Goal: Task Accomplishment & Management: Use online tool/utility

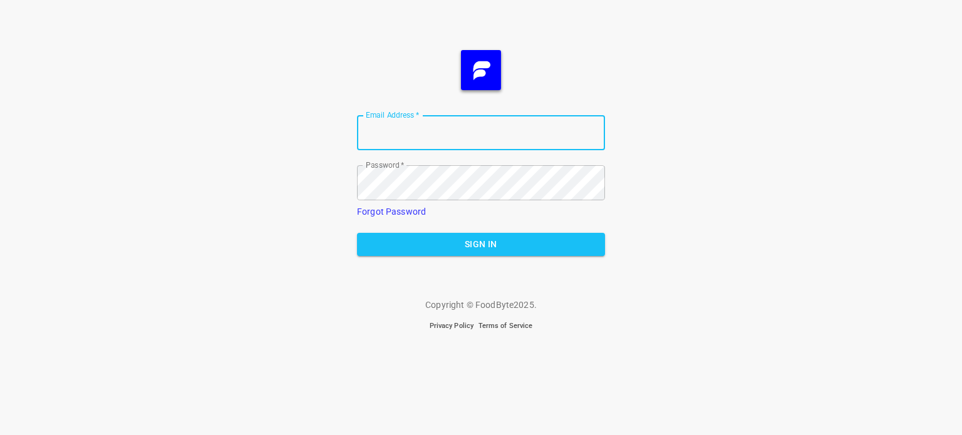
type input "[EMAIL_ADDRESS][DOMAIN_NAME]"
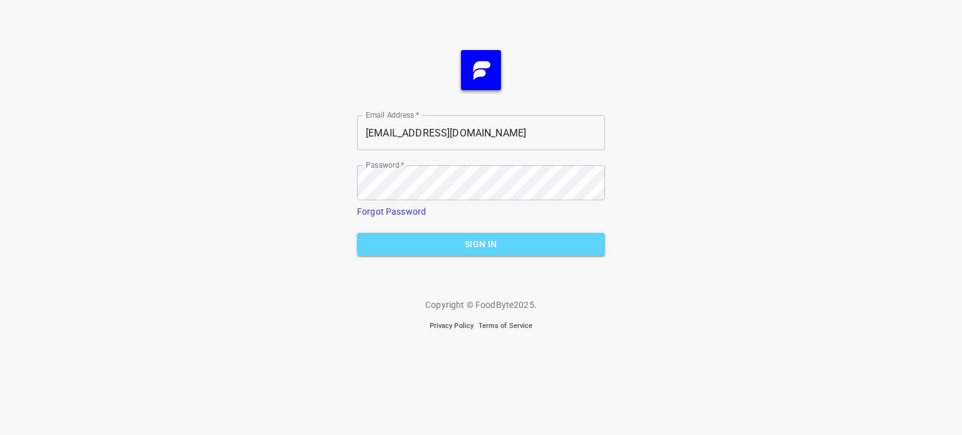
click at [463, 245] on span "Sign In" at bounding box center [481, 245] width 228 height 16
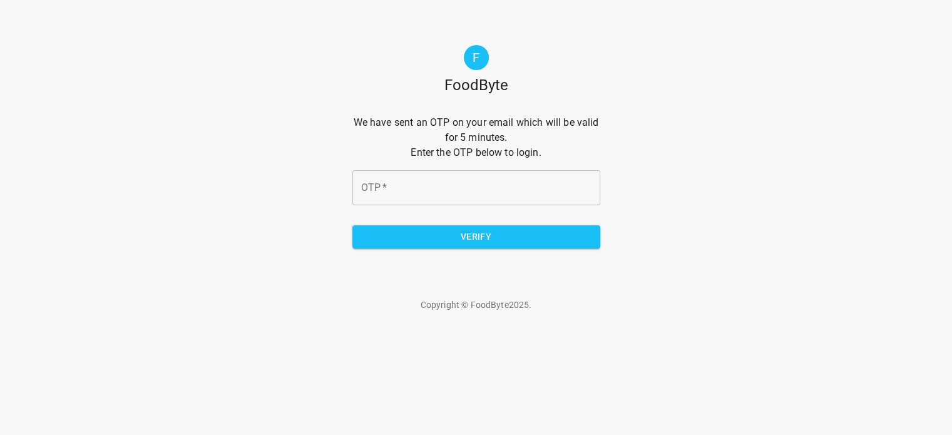
click at [393, 185] on input "OTP   *" at bounding box center [477, 187] width 248 height 35
type input "c4bc64"
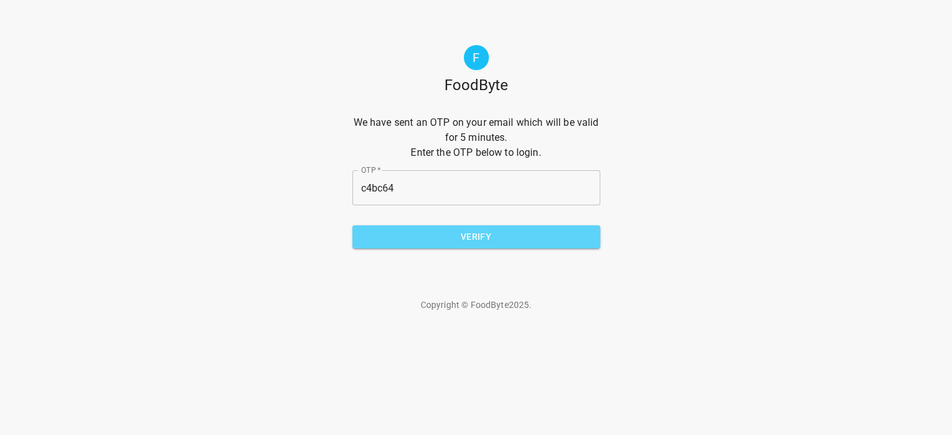
click at [479, 246] on button "Verify" at bounding box center [477, 236] width 248 height 23
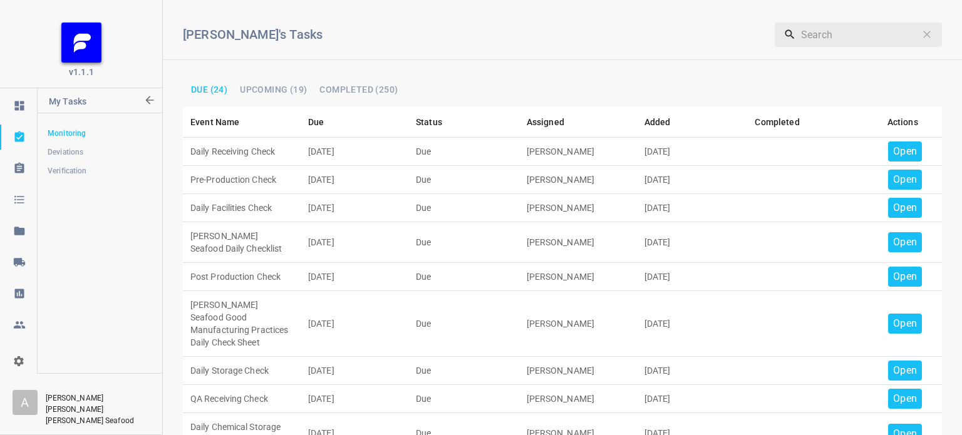
click at [893, 146] on p "Open" at bounding box center [905, 151] width 24 height 15
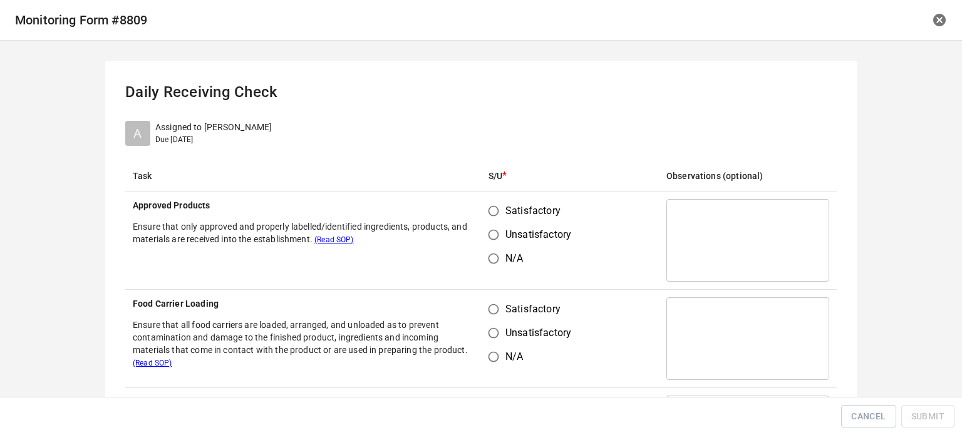
click at [493, 210] on input "Satisfactory" at bounding box center [494, 211] width 24 height 24
radio input "true"
click at [491, 314] on input "Satisfactory" at bounding box center [494, 309] width 24 height 24
radio input "true"
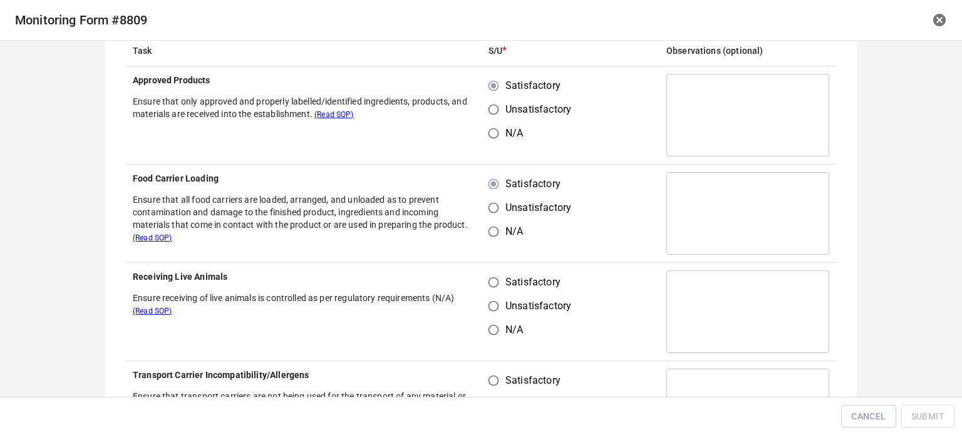
click at [492, 284] on input "Satisfactory" at bounding box center [494, 283] width 24 height 24
radio input "true"
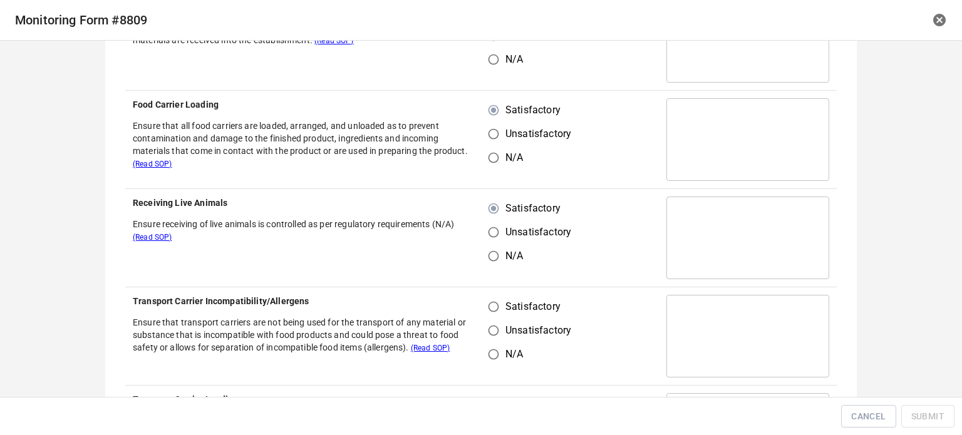
scroll to position [313, 0]
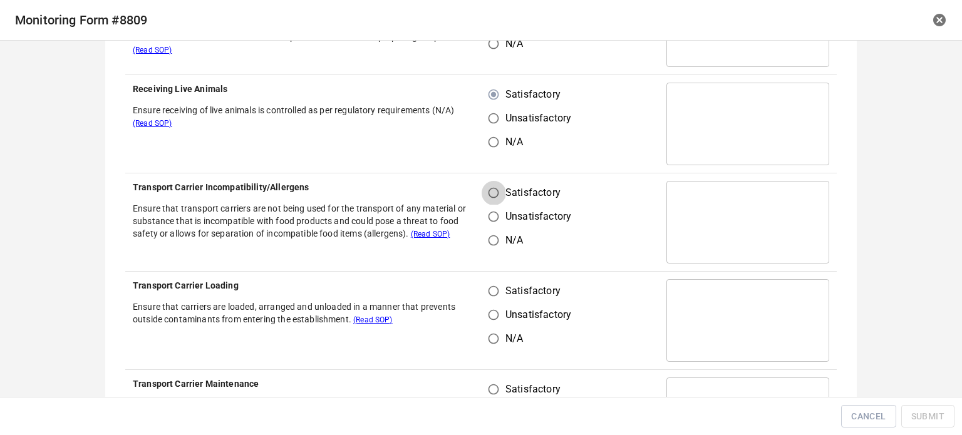
click at [487, 200] on input "Satisfactory" at bounding box center [494, 193] width 24 height 24
radio input "true"
click at [495, 295] on input "Satisfactory" at bounding box center [494, 291] width 24 height 24
radio input "true"
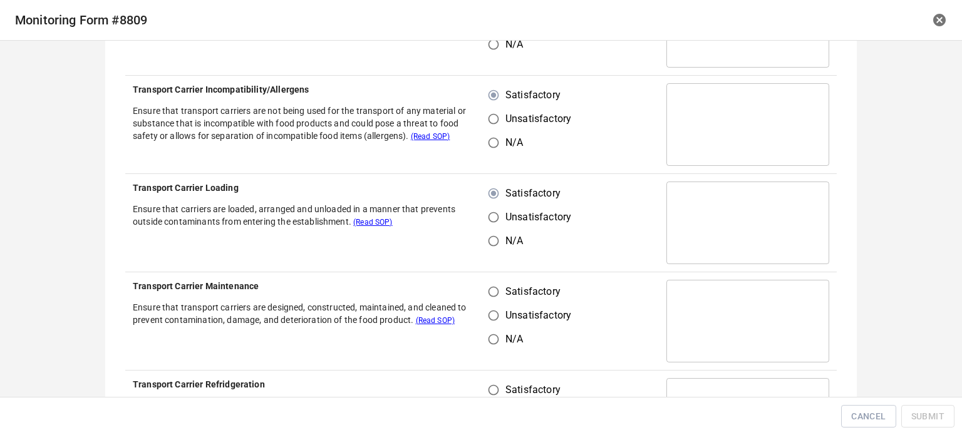
scroll to position [501, 0]
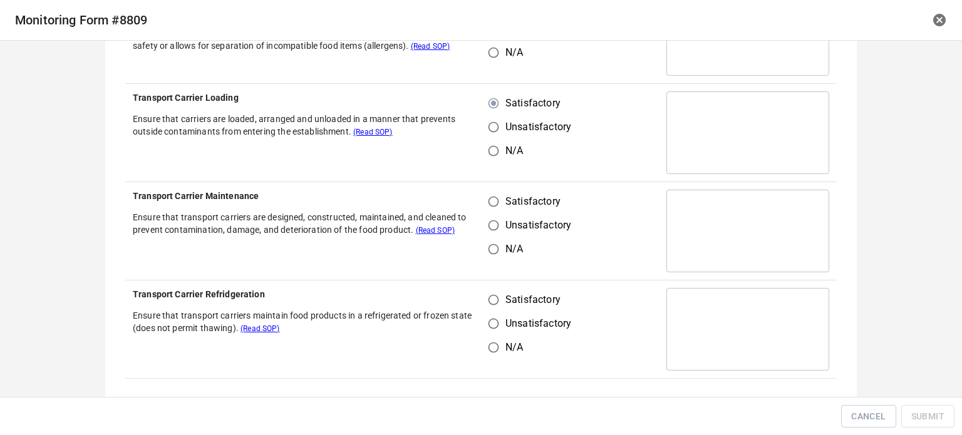
drag, startPoint x: 492, startPoint y: 199, endPoint x: 500, endPoint y: 285, distance: 86.2
click at [492, 200] on input "Satisfactory" at bounding box center [494, 202] width 24 height 24
radio input "true"
click at [505, 297] on span "Satisfactory" at bounding box center [532, 299] width 55 height 15
click at [501, 297] on input "Satisfactory" at bounding box center [494, 300] width 24 height 24
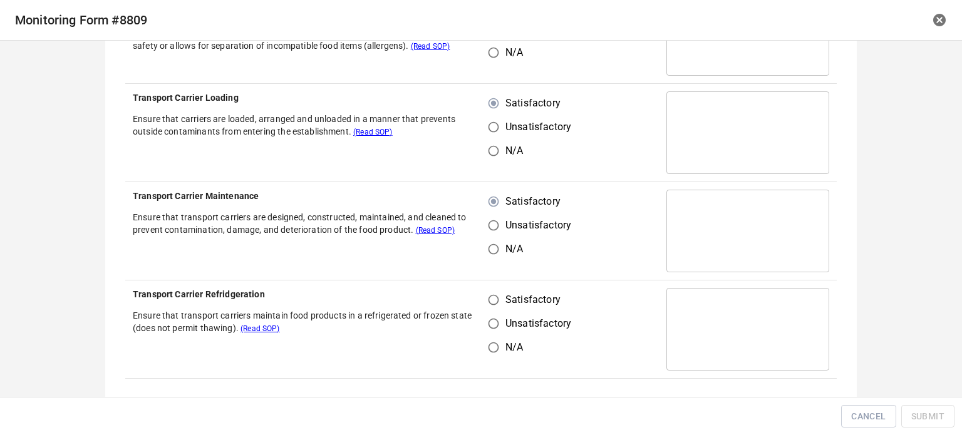
radio input "true"
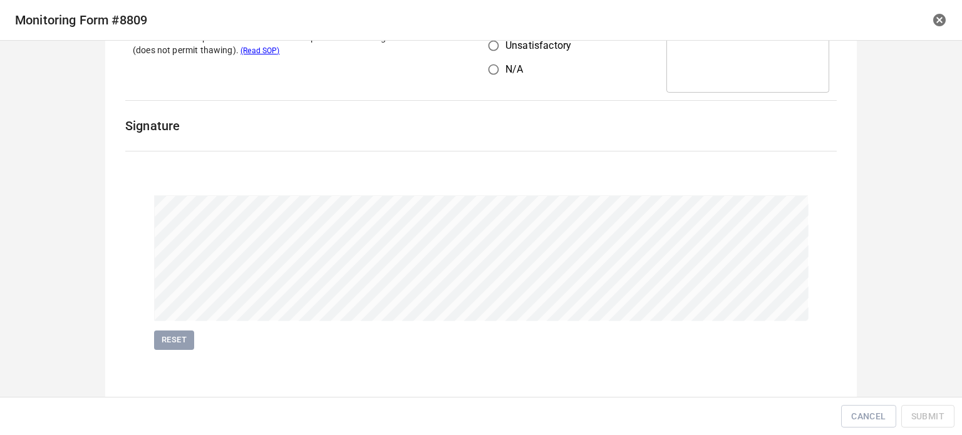
scroll to position [780, 0]
click at [183, 339] on span "Reset" at bounding box center [174, 340] width 28 height 14
click at [926, 403] on div "Cancel Submit" at bounding box center [481, 416] width 962 height 39
click at [934, 411] on span "Submit" at bounding box center [927, 417] width 33 height 16
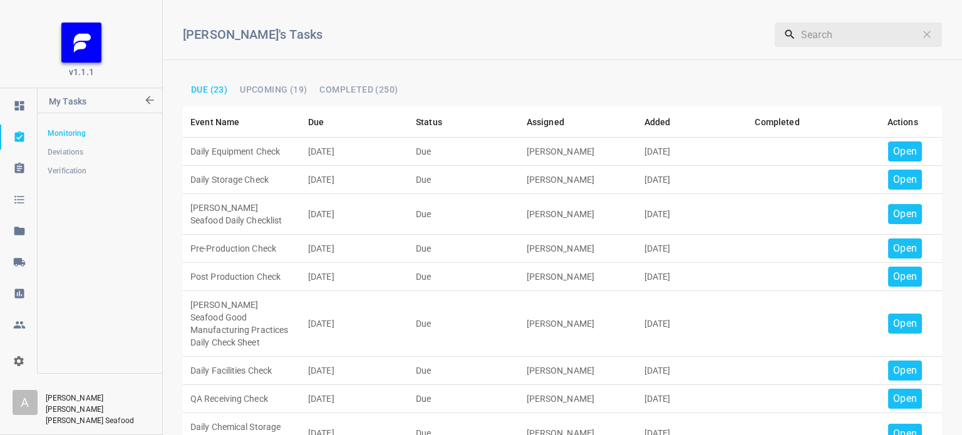
click at [899, 138] on td "Open" at bounding box center [902, 152] width 79 height 28
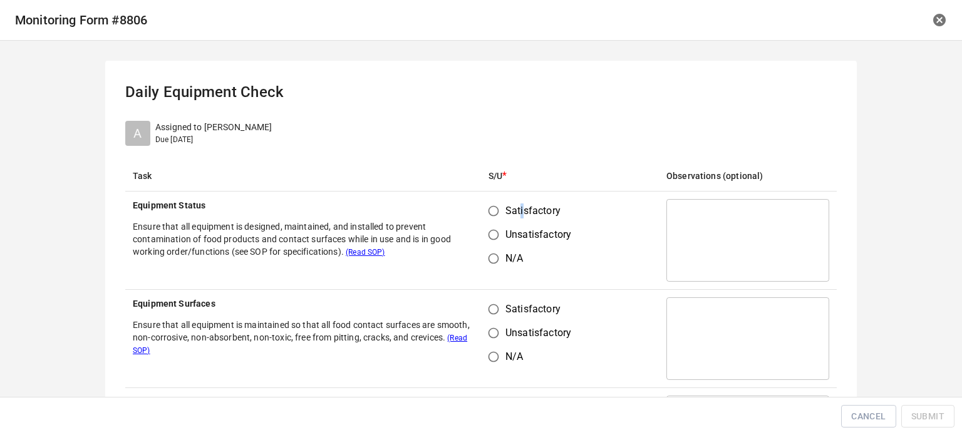
drag, startPoint x: 520, startPoint y: 210, endPoint x: 497, endPoint y: 210, distance: 23.2
click at [507, 210] on span "Satisfactory" at bounding box center [532, 211] width 55 height 15
click at [486, 215] on input "Satisfactory" at bounding box center [494, 211] width 24 height 24
radio input "true"
click at [493, 315] on input "Satisfactory" at bounding box center [494, 309] width 24 height 24
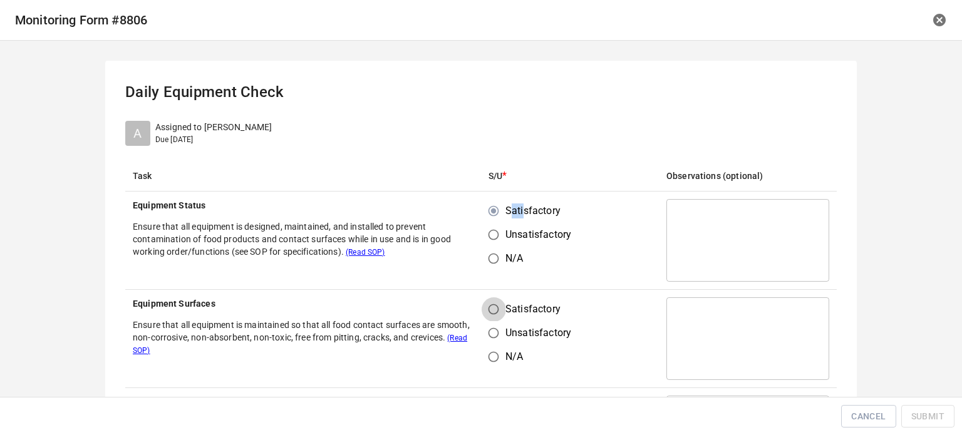
radio input "true"
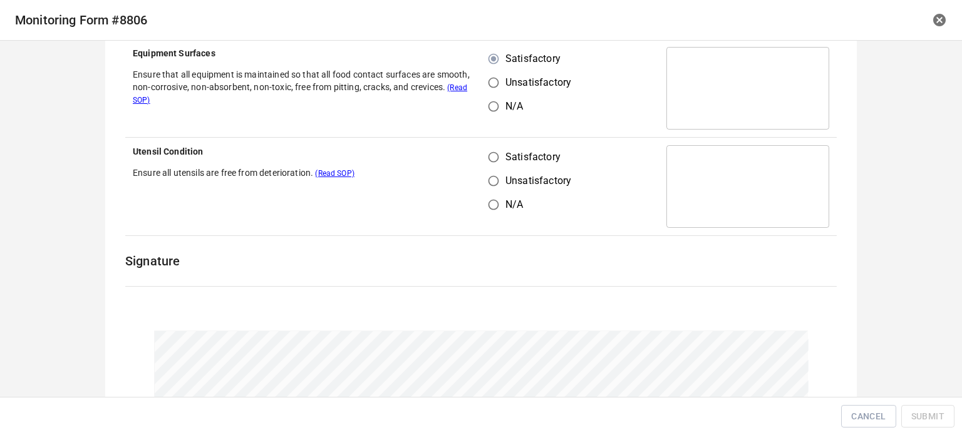
click at [482, 156] on input "Satisfactory" at bounding box center [494, 157] width 24 height 24
radio input "true"
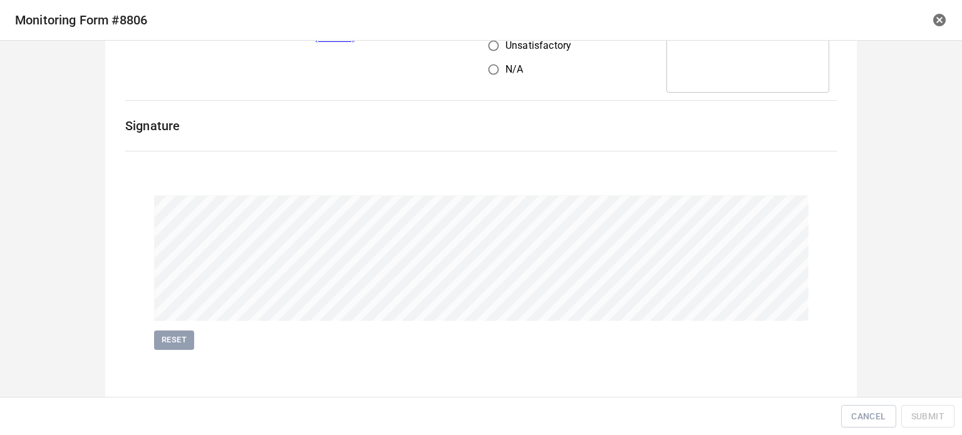
scroll to position [387, 0]
click at [933, 410] on span "Submit" at bounding box center [927, 417] width 33 height 16
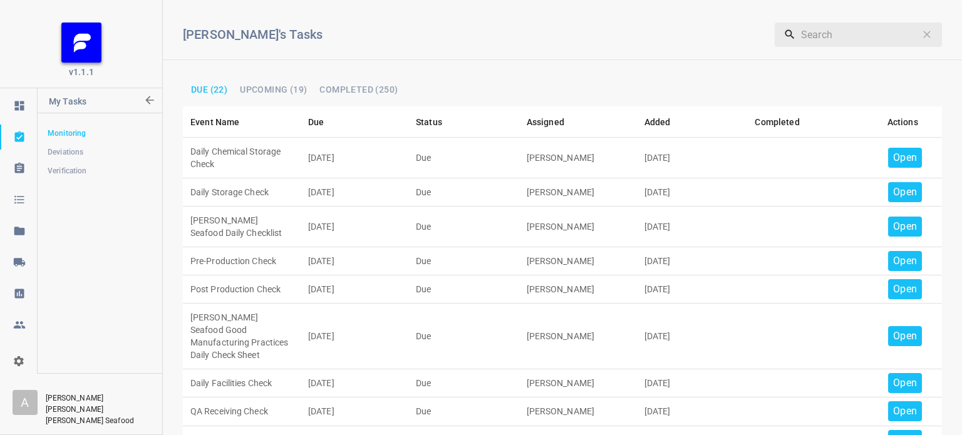
click at [897, 149] on td "Open" at bounding box center [902, 158] width 79 height 41
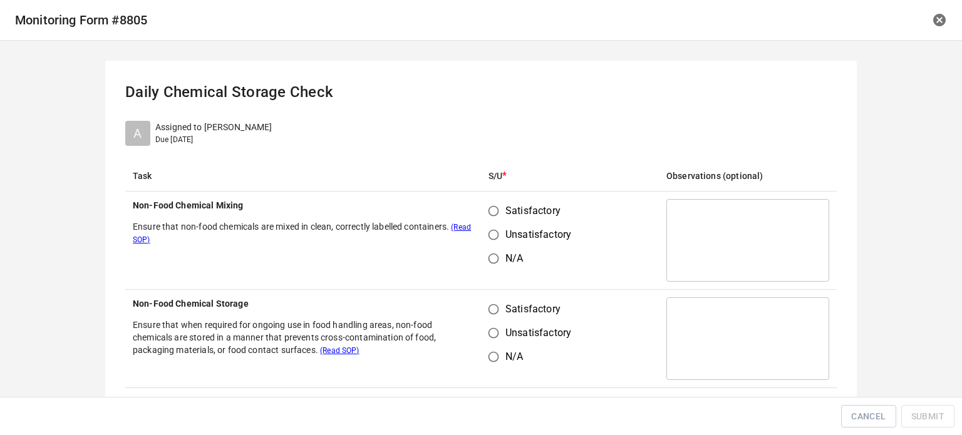
drag, startPoint x: 488, startPoint y: 211, endPoint x: 505, endPoint y: 265, distance: 56.4
click at [495, 220] on input "Satisfactory" at bounding box center [494, 211] width 24 height 24
radio input "true"
click at [492, 314] on input "Satisfactory" at bounding box center [494, 309] width 24 height 24
radio input "true"
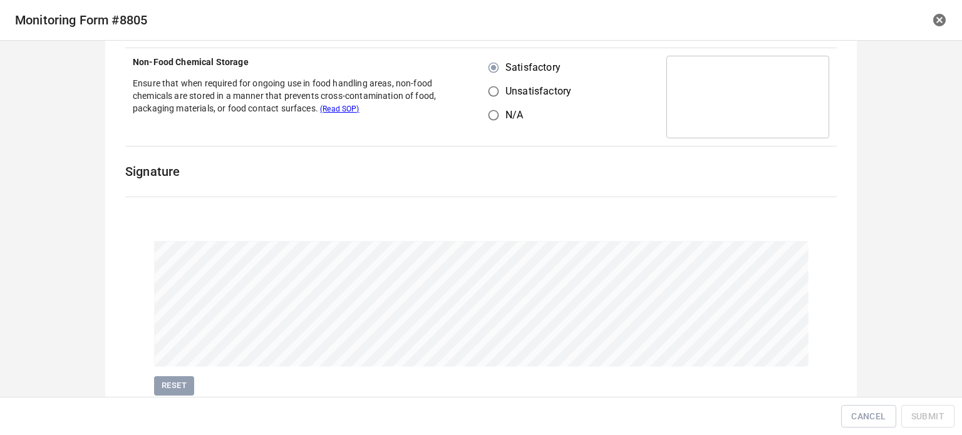
scroll to position [289, 0]
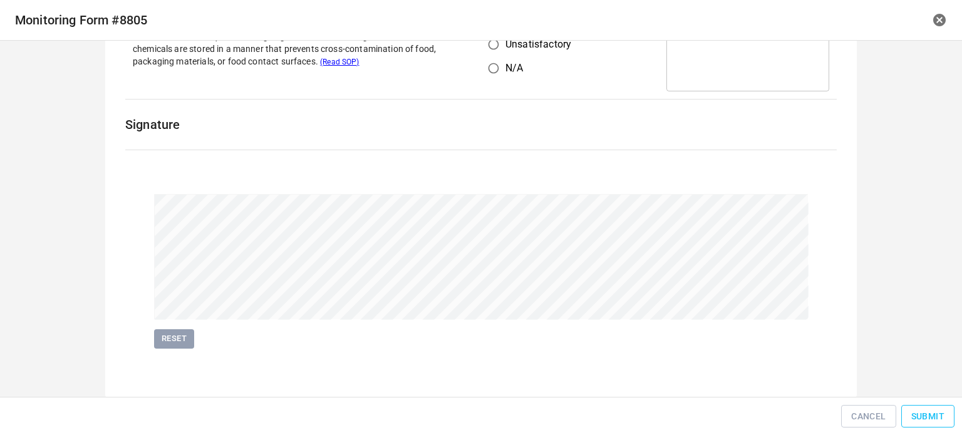
click at [921, 411] on span "Submit" at bounding box center [927, 417] width 33 height 16
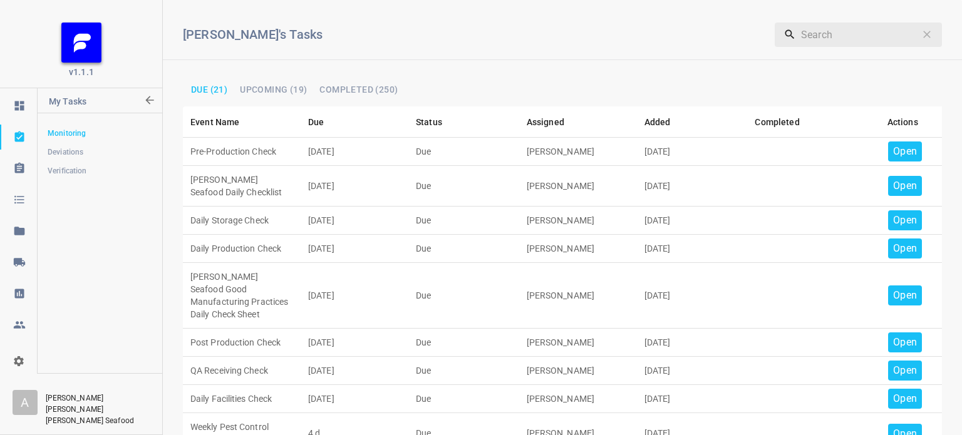
click at [893, 155] on p "Open" at bounding box center [905, 151] width 24 height 15
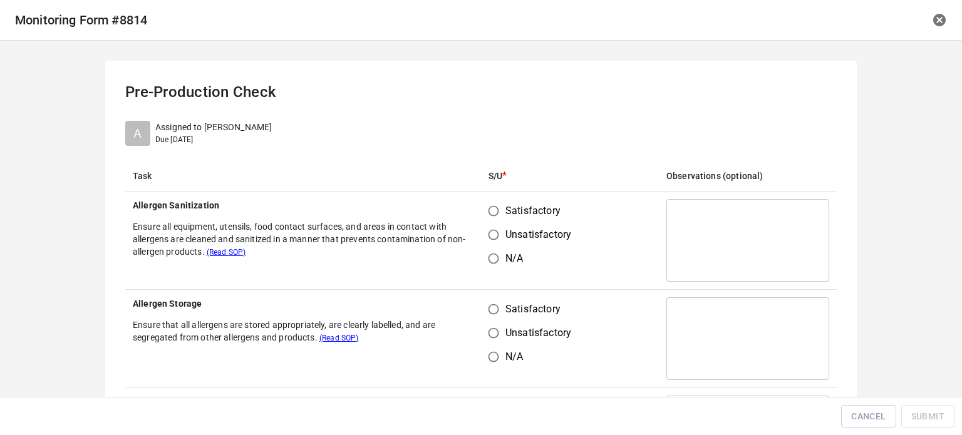
click at [492, 212] on input "Satisfactory" at bounding box center [494, 211] width 24 height 24
radio input "true"
click at [491, 310] on input "Satisfactory" at bounding box center [494, 309] width 24 height 24
radio input "true"
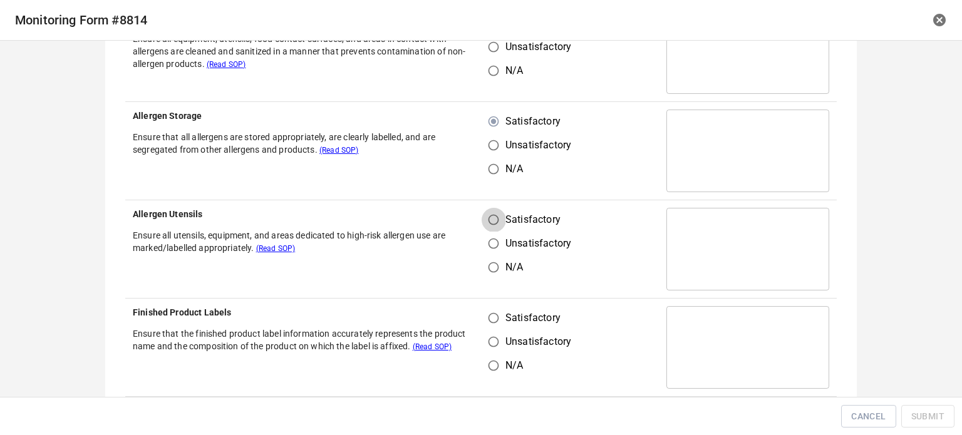
click at [492, 220] on input "Satisfactory" at bounding box center [494, 220] width 24 height 24
radio input "true"
click at [491, 317] on input "Satisfactory" at bounding box center [494, 318] width 24 height 24
radio input "true"
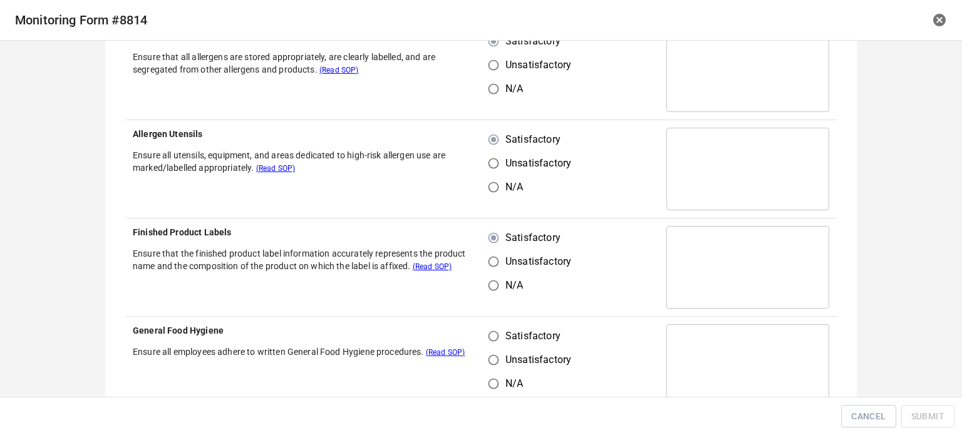
scroll to position [376, 0]
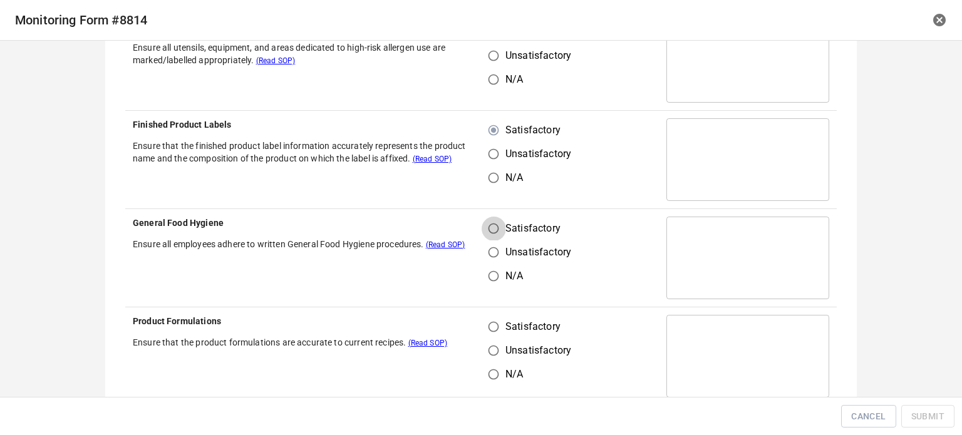
click at [482, 225] on input "Satisfactory" at bounding box center [494, 229] width 24 height 24
radio input "true"
drag, startPoint x: 493, startPoint y: 317, endPoint x: 516, endPoint y: 328, distance: 25.5
click at [497, 324] on input "Satisfactory" at bounding box center [494, 327] width 24 height 24
radio input "true"
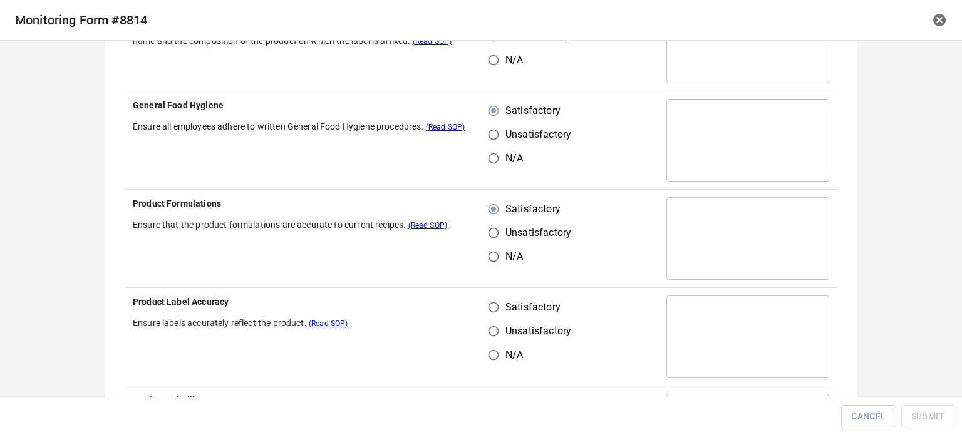
scroll to position [626, 0]
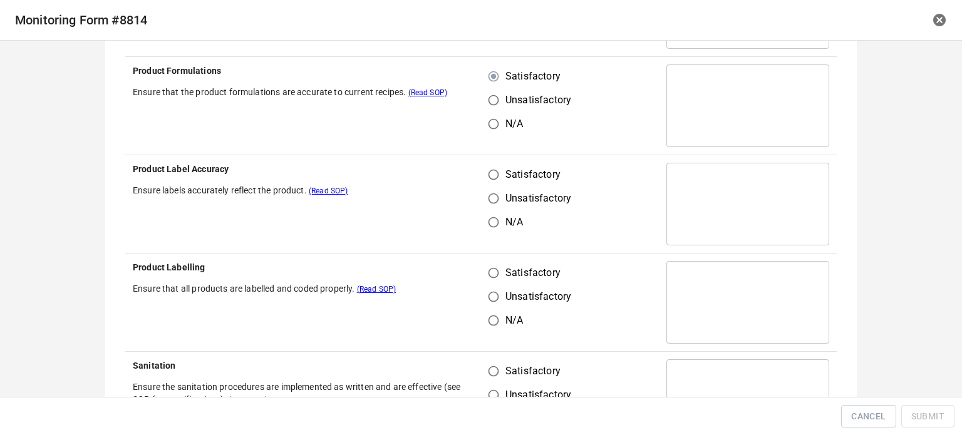
click at [488, 180] on input "Satisfactory" at bounding box center [494, 175] width 24 height 24
radio input "true"
drag, startPoint x: 486, startPoint y: 280, endPoint x: 527, endPoint y: 257, distance: 46.5
click at [488, 281] on input "Satisfactory" at bounding box center [494, 273] width 24 height 24
radio input "true"
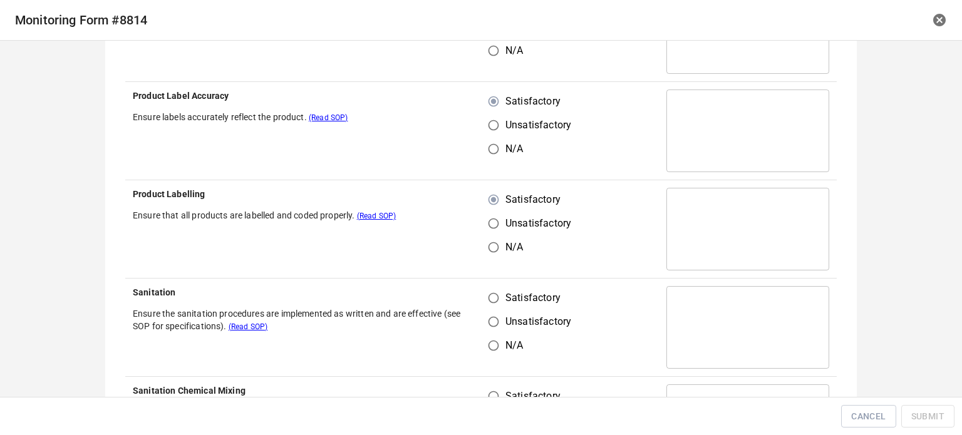
scroll to position [814, 0]
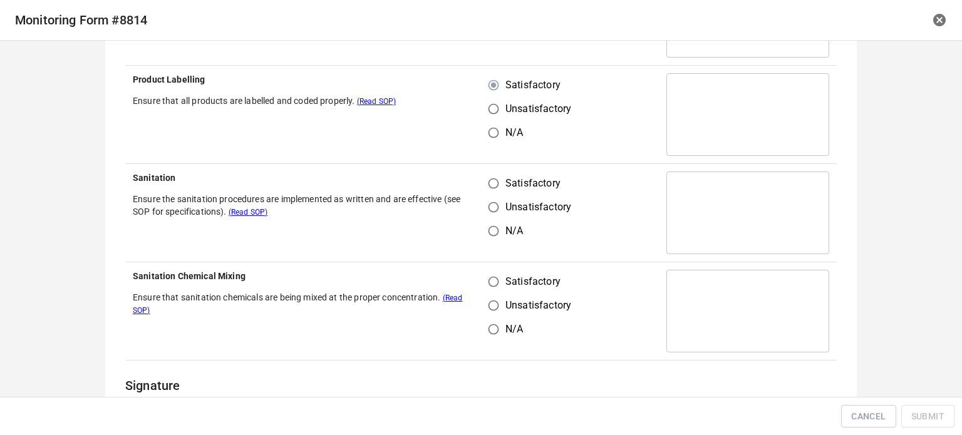
drag, startPoint x: 482, startPoint y: 167, endPoint x: 493, endPoint y: 199, distance: 34.5
click at [488, 183] on td "Satisfactory Unsatisfactory N/A" at bounding box center [570, 213] width 178 height 98
click at [492, 179] on input "Satisfactory" at bounding box center [494, 184] width 24 height 24
radio input "true"
drag, startPoint x: 495, startPoint y: 303, endPoint x: 493, endPoint y: 281, distance: 22.0
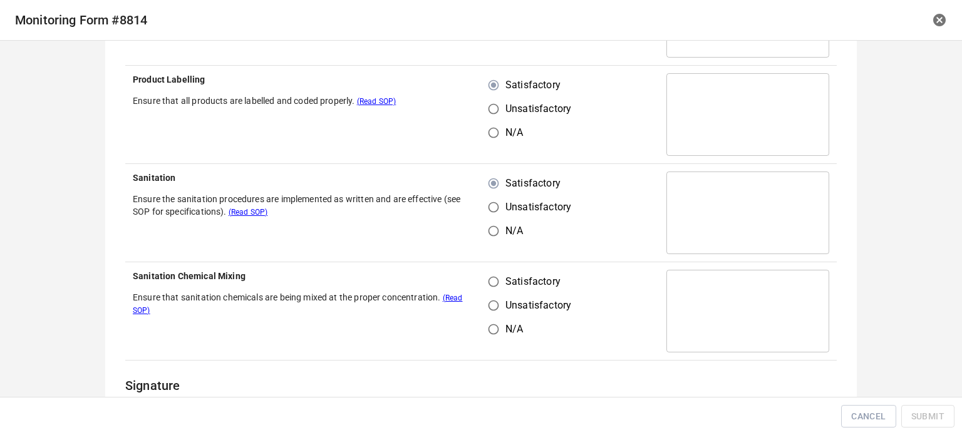
click at [495, 299] on input "Unsatisfactory" at bounding box center [494, 306] width 24 height 24
radio input "true"
click at [493, 281] on input "Satisfactory" at bounding box center [494, 282] width 24 height 24
radio input "true"
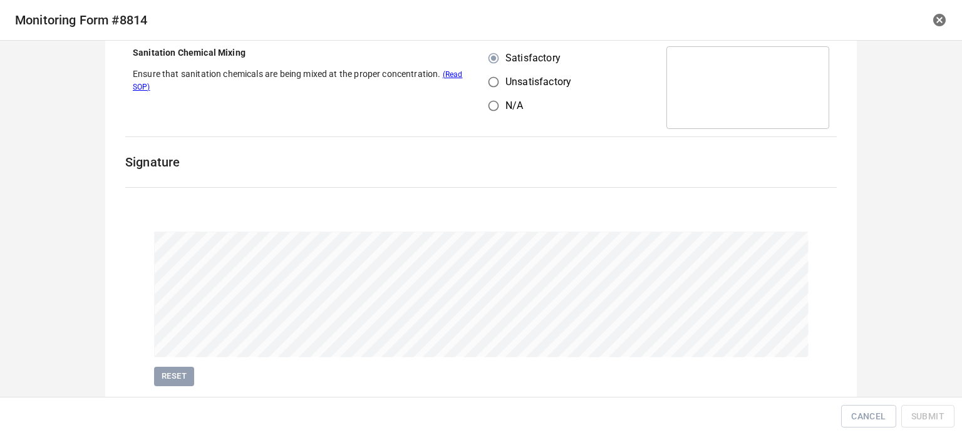
scroll to position [1075, 0]
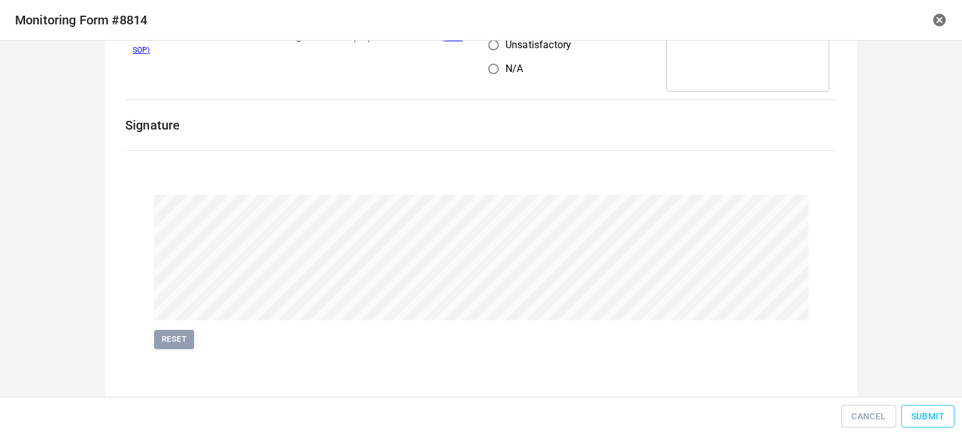
click at [920, 410] on span "Submit" at bounding box center [927, 417] width 33 height 16
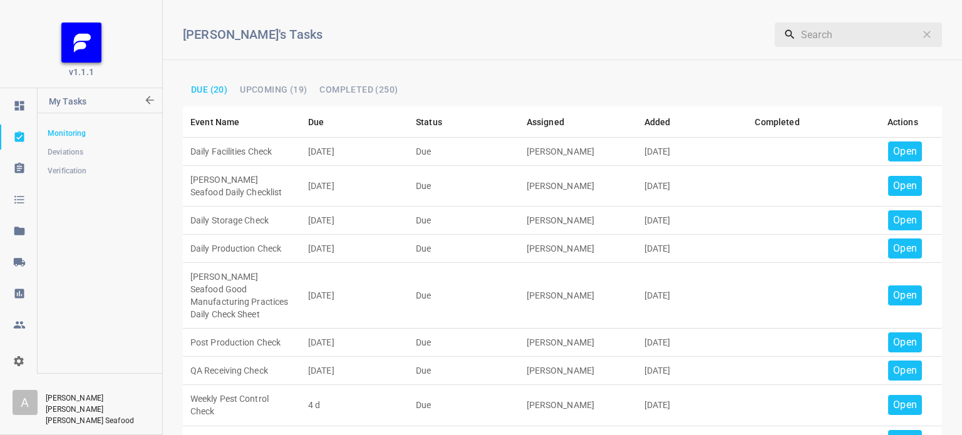
click at [897, 148] on p "Open" at bounding box center [905, 151] width 24 height 15
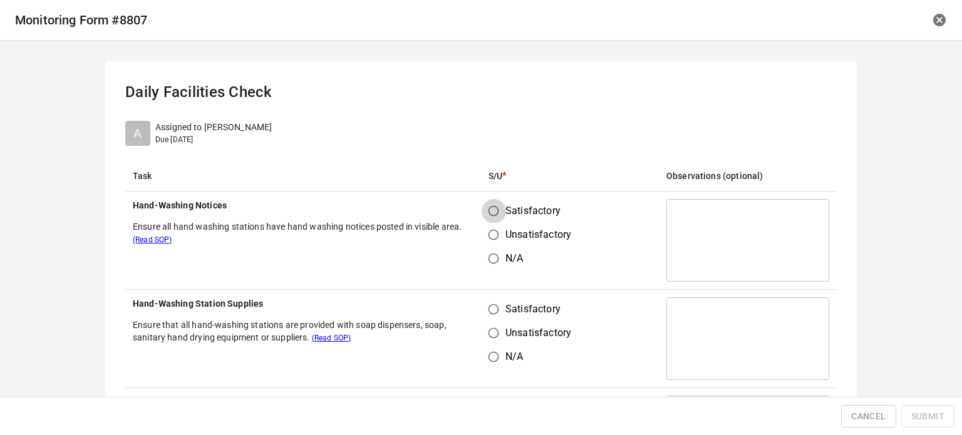
click at [492, 207] on input "Satisfactory" at bounding box center [494, 211] width 24 height 24
radio input "true"
drag, startPoint x: 485, startPoint y: 313, endPoint x: 538, endPoint y: 276, distance: 64.3
click at [486, 312] on input "Satisfactory" at bounding box center [494, 309] width 24 height 24
radio input "true"
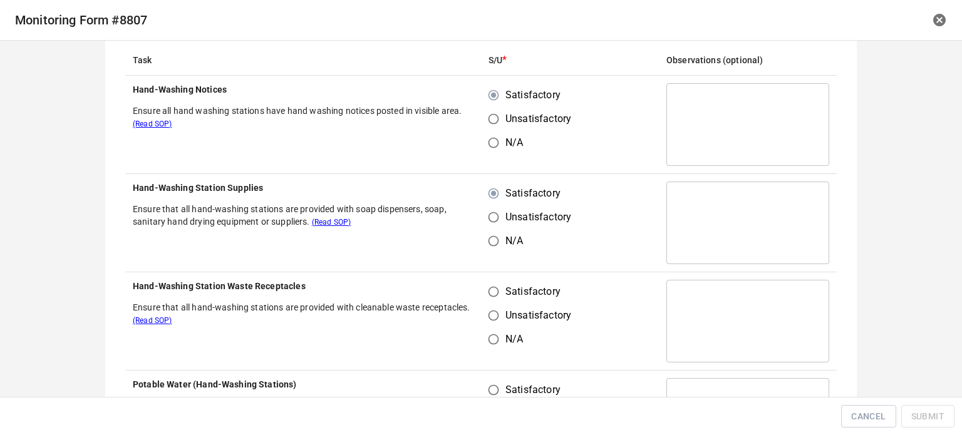
scroll to position [188, 0]
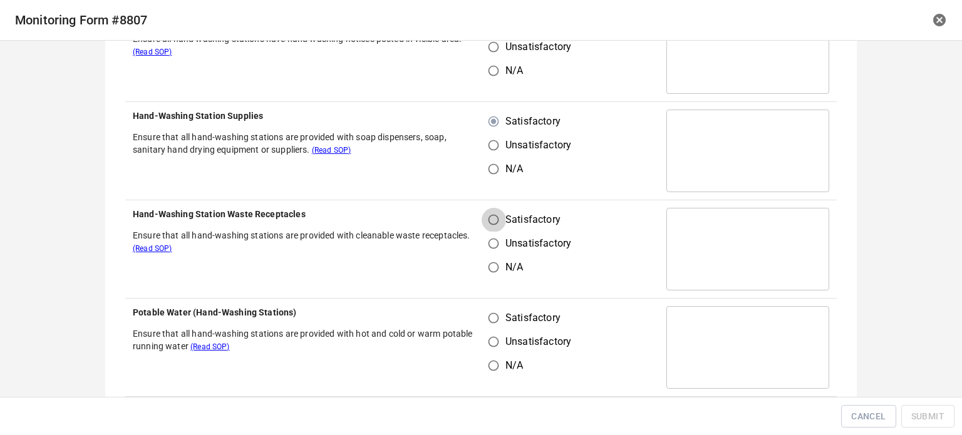
click at [495, 222] on input "Satisfactory" at bounding box center [494, 220] width 24 height 24
radio input "true"
click at [498, 310] on td "Satisfactory Unsatisfactory N/A" at bounding box center [570, 348] width 178 height 98
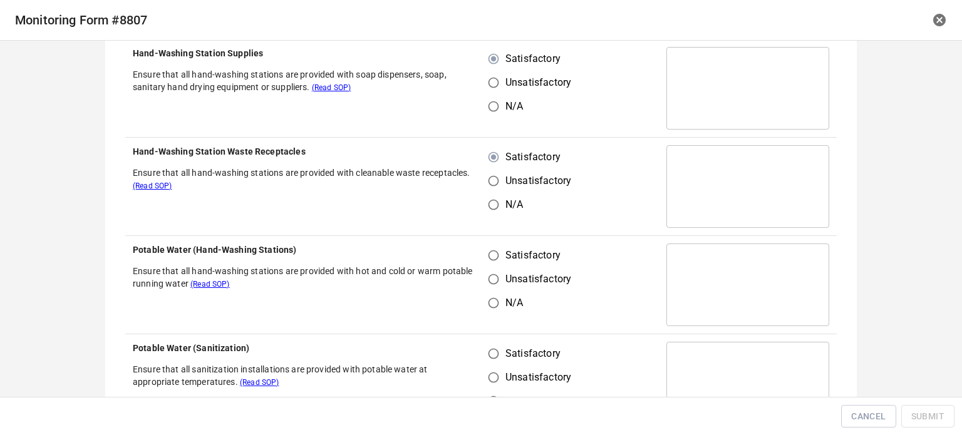
click at [496, 246] on input "Satisfactory" at bounding box center [494, 256] width 24 height 24
radio input "true"
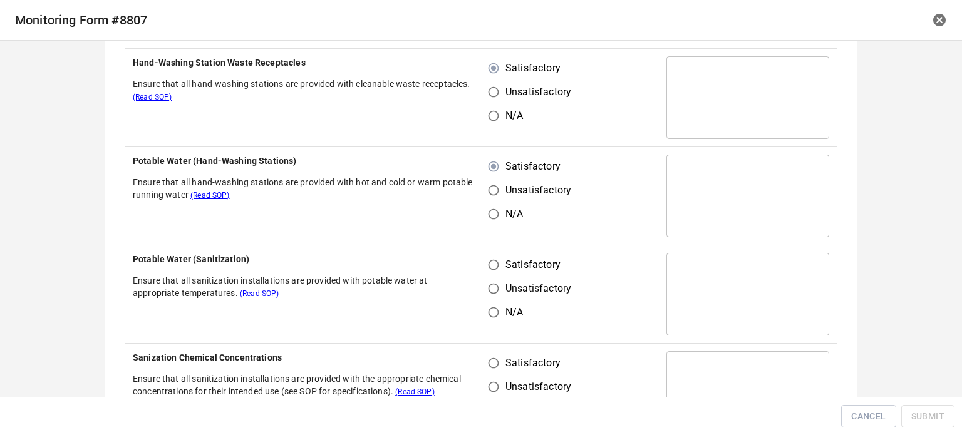
scroll to position [376, 0]
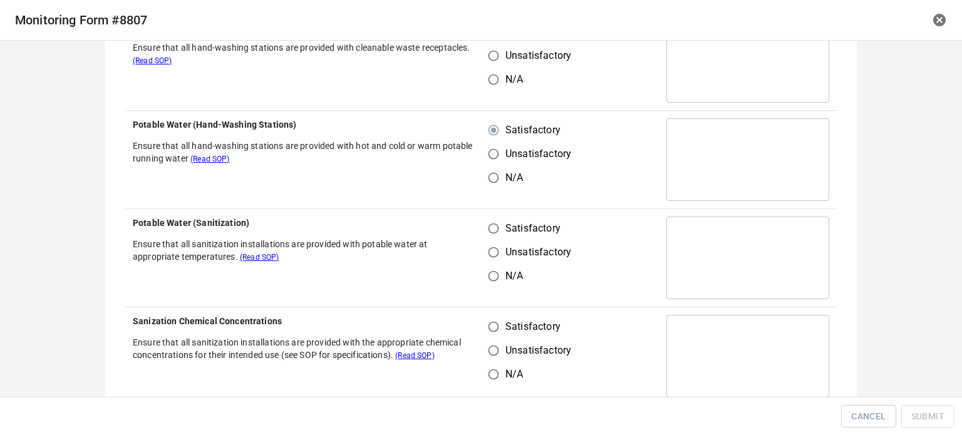
click at [492, 227] on input "Satisfactory" at bounding box center [494, 229] width 24 height 24
radio input "true"
click at [492, 348] on input "Unsatisfactory" at bounding box center [494, 351] width 24 height 24
radio input "true"
click at [494, 322] on input "Satisfactory" at bounding box center [494, 327] width 24 height 24
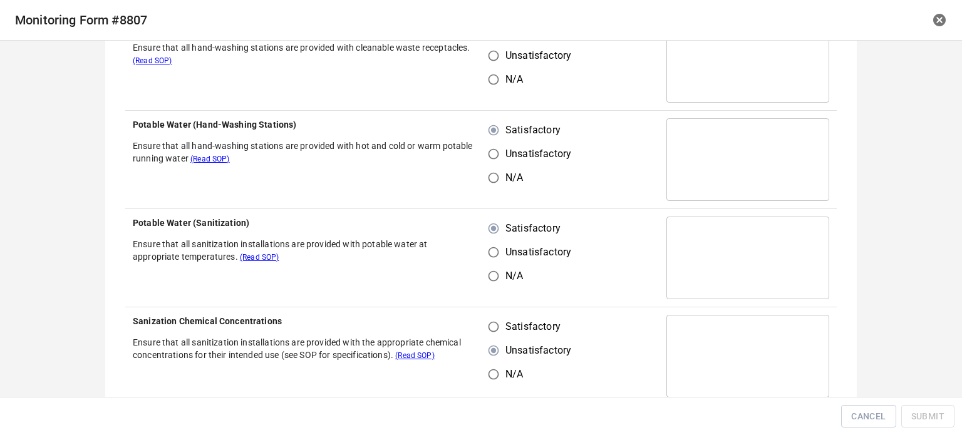
radio input "true"
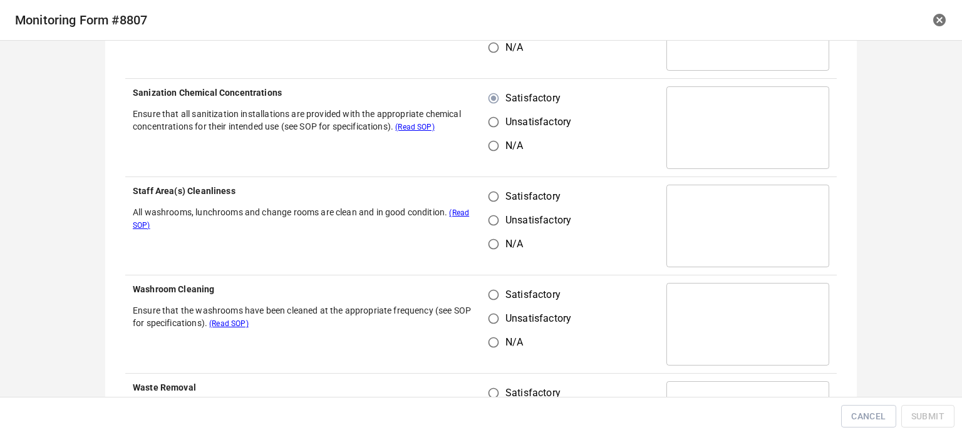
scroll to position [626, 0]
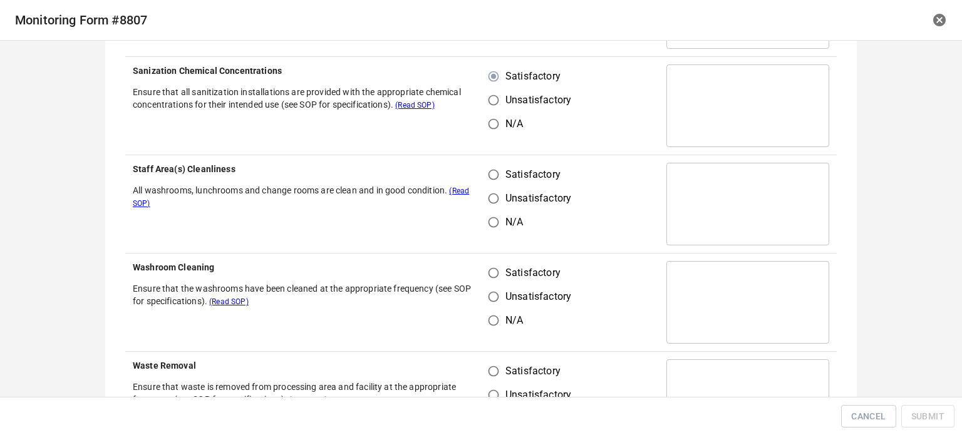
click at [491, 182] on input "Satisfactory" at bounding box center [494, 175] width 24 height 24
radio input "true"
click at [493, 292] on input "Unsatisfactory" at bounding box center [494, 297] width 24 height 24
radio input "true"
click at [498, 262] on input "Satisfactory" at bounding box center [494, 273] width 24 height 24
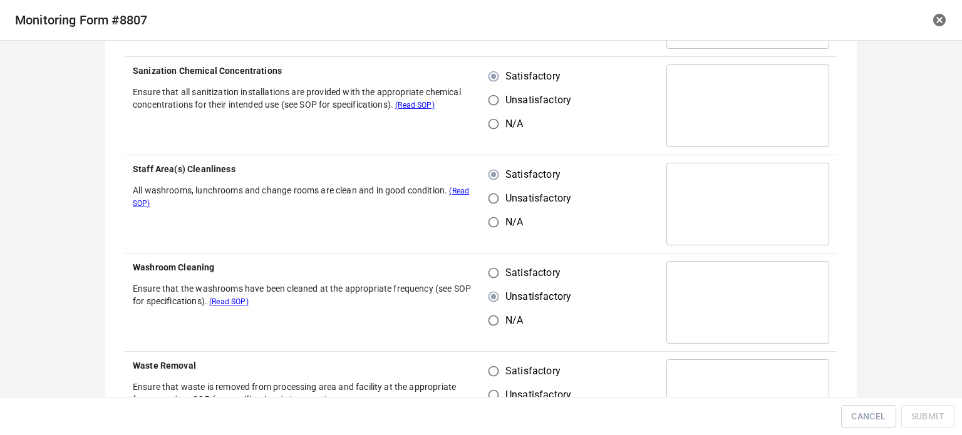
radio input "true"
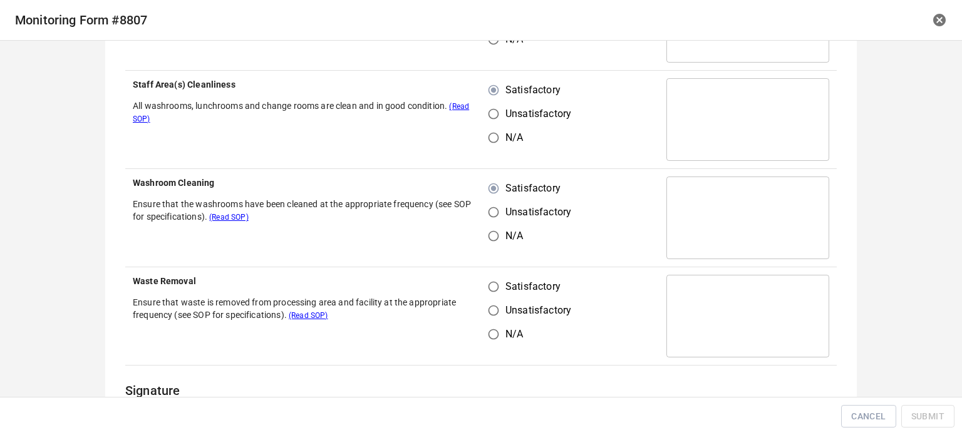
scroll to position [814, 0]
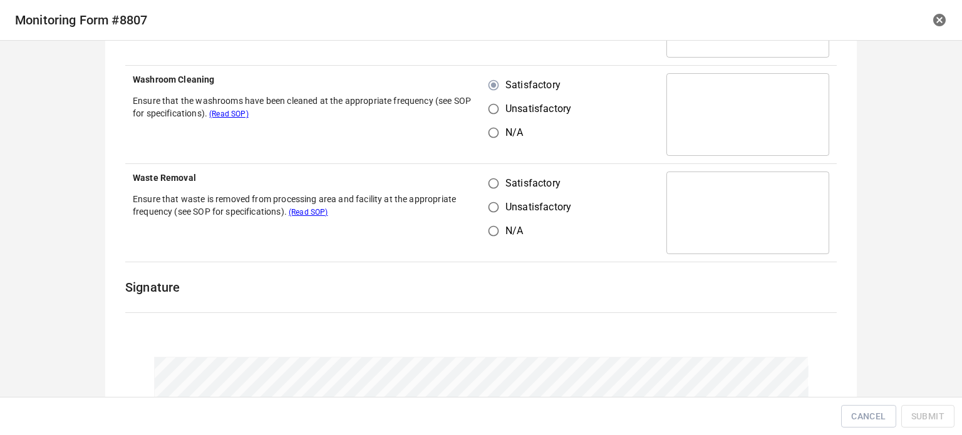
drag, startPoint x: 488, startPoint y: 167, endPoint x: 492, endPoint y: 185, distance: 18.5
click at [489, 167] on td "Satisfactory Unsatisfactory N/A" at bounding box center [570, 213] width 178 height 98
click at [492, 187] on input "Satisfactory" at bounding box center [494, 184] width 24 height 24
radio input "true"
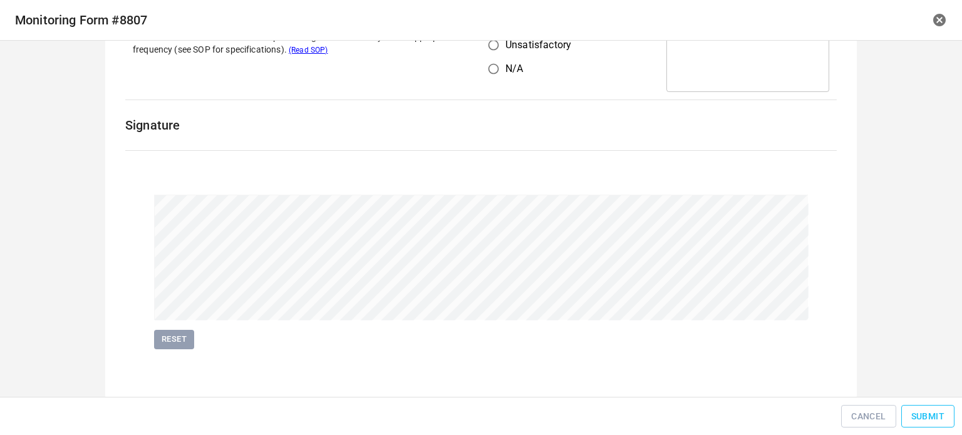
click at [907, 413] on button "Submit" at bounding box center [927, 416] width 53 height 23
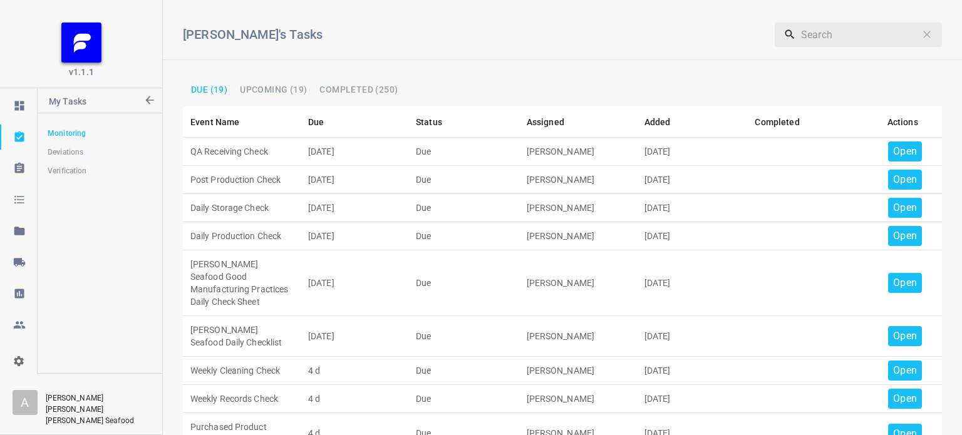
click at [893, 152] on p "Open" at bounding box center [905, 151] width 24 height 15
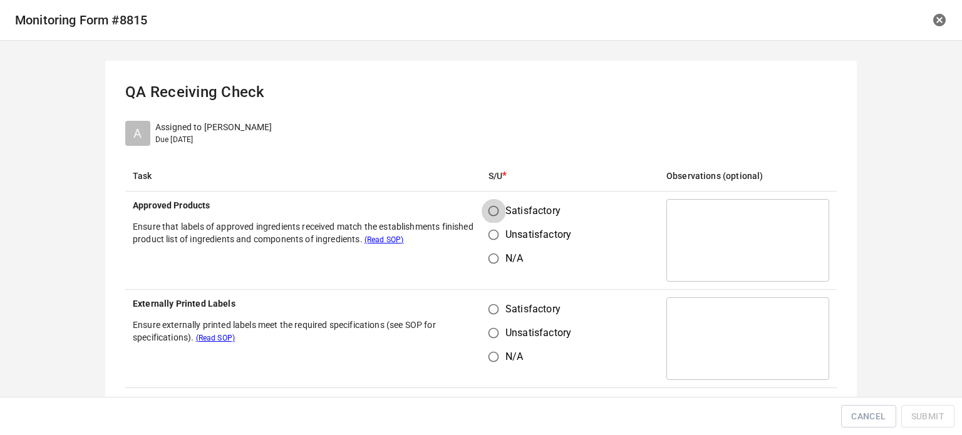
drag, startPoint x: 489, startPoint y: 205, endPoint x: 504, endPoint y: 276, distance: 72.3
click at [490, 207] on input "Satisfactory" at bounding box center [494, 211] width 24 height 24
radio input "true"
drag, startPoint x: 483, startPoint y: 312, endPoint x: 504, endPoint y: 298, distance: 24.8
click at [485, 312] on input "Satisfactory" at bounding box center [494, 309] width 24 height 24
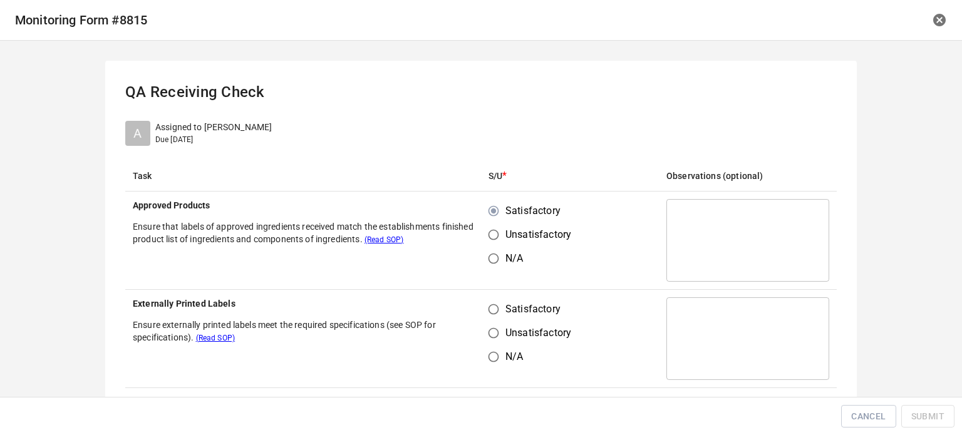
radio input "true"
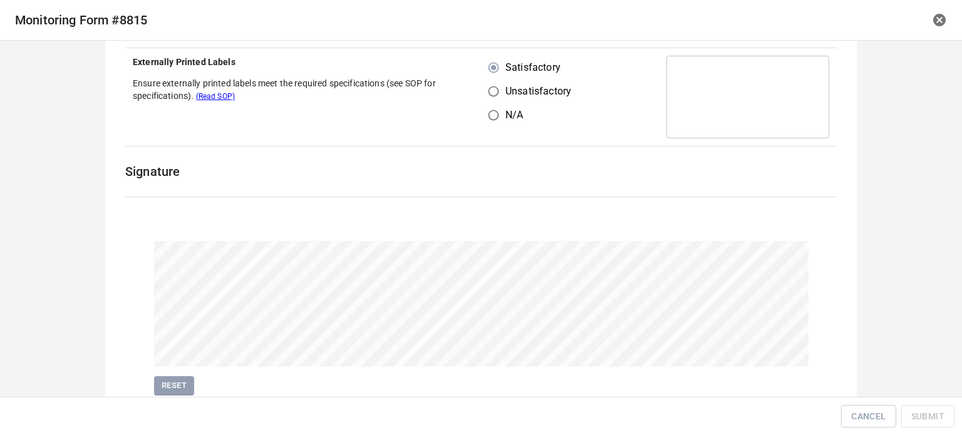
scroll to position [289, 0]
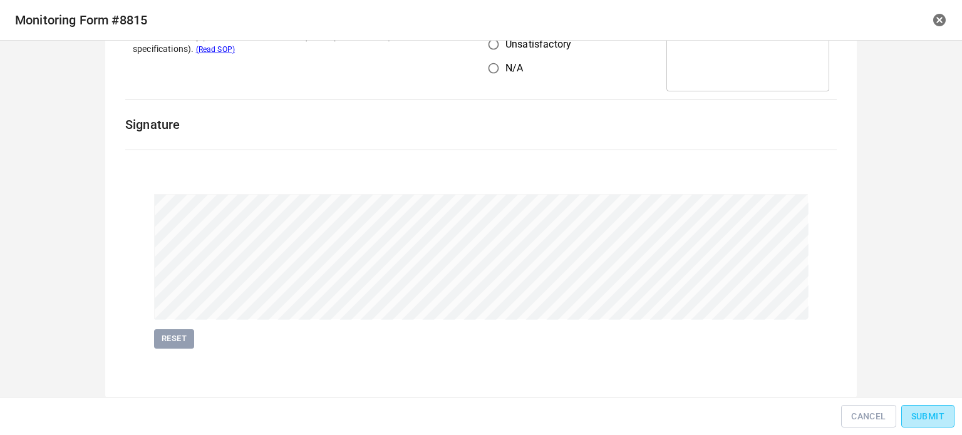
click at [917, 423] on span "Submit" at bounding box center [927, 417] width 33 height 16
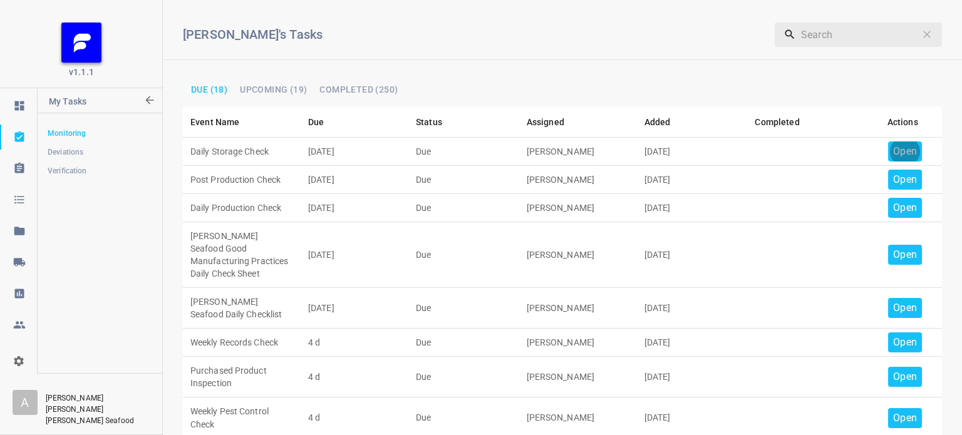
click at [893, 145] on p "Open" at bounding box center [905, 151] width 24 height 15
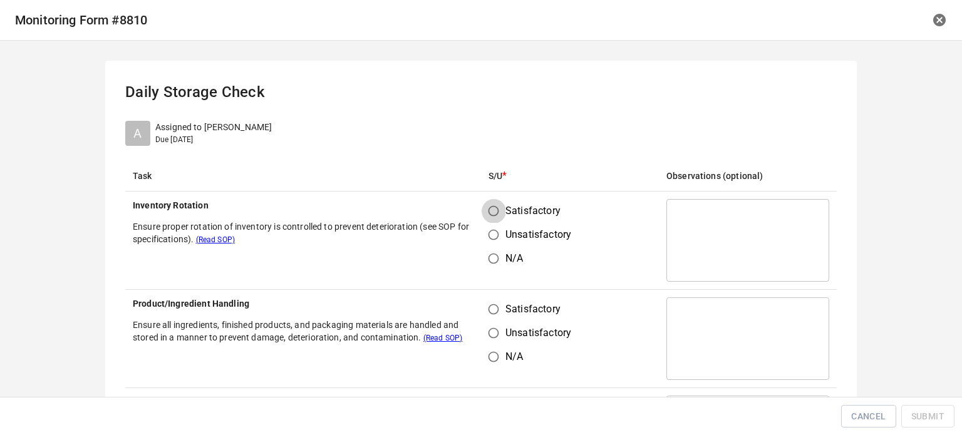
drag, startPoint x: 484, startPoint y: 206, endPoint x: 488, endPoint y: 212, distance: 7.6
click at [487, 208] on input "Satisfactory" at bounding box center [494, 211] width 24 height 24
radio input "true"
click at [493, 309] on input "Satisfactory" at bounding box center [494, 309] width 24 height 24
radio input "true"
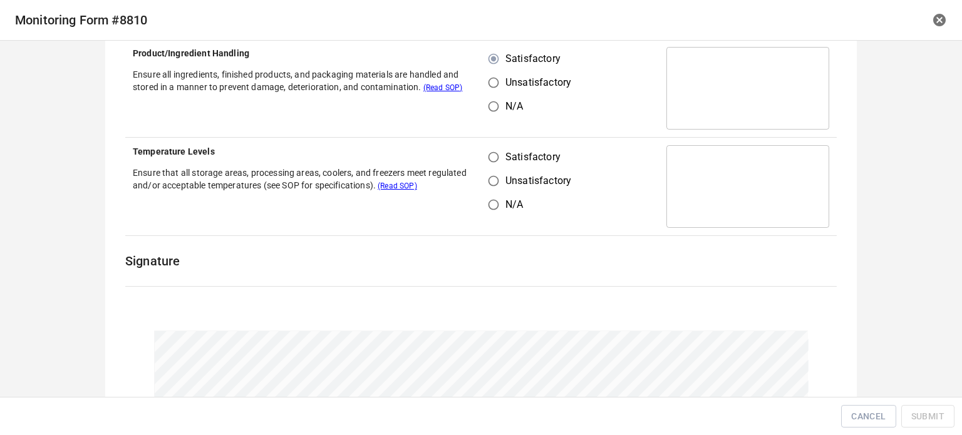
click at [491, 153] on input "Satisfactory" at bounding box center [494, 157] width 24 height 24
radio input "true"
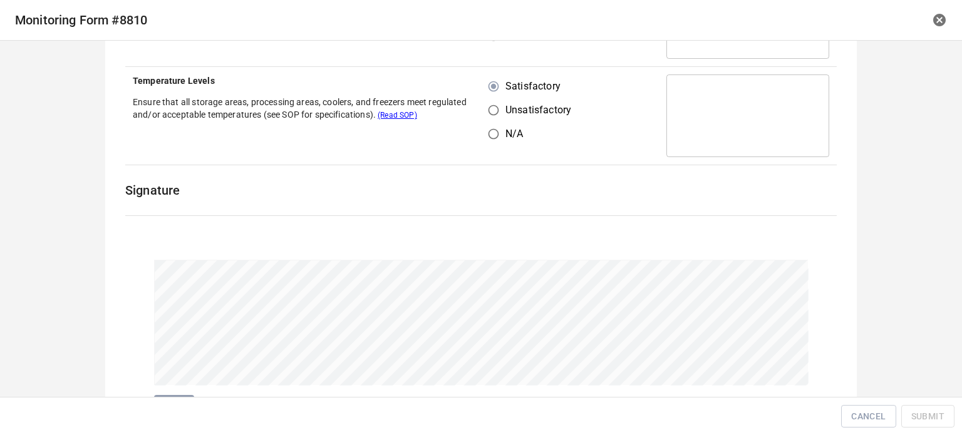
scroll to position [387, 0]
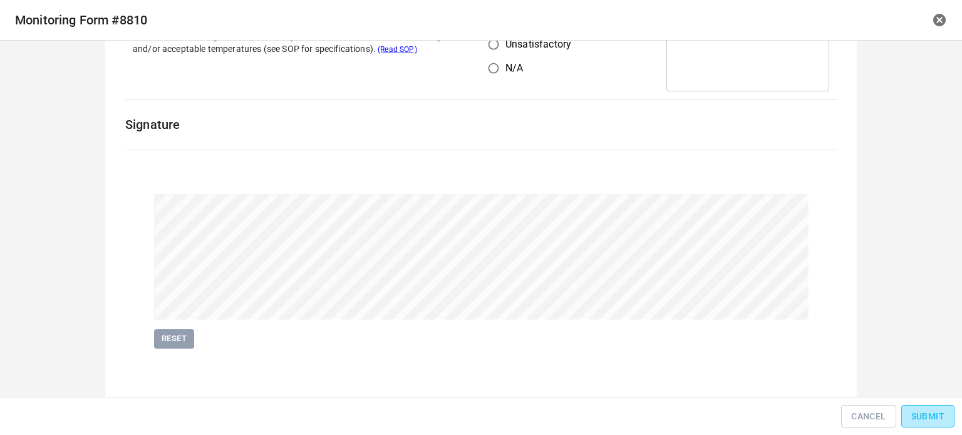
click at [932, 413] on span "Submit" at bounding box center [927, 417] width 33 height 16
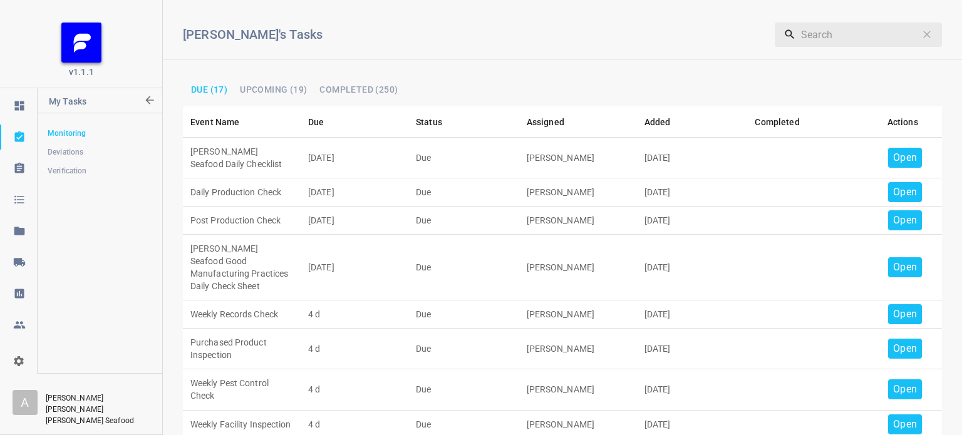
click at [893, 157] on p "Open" at bounding box center [905, 157] width 24 height 15
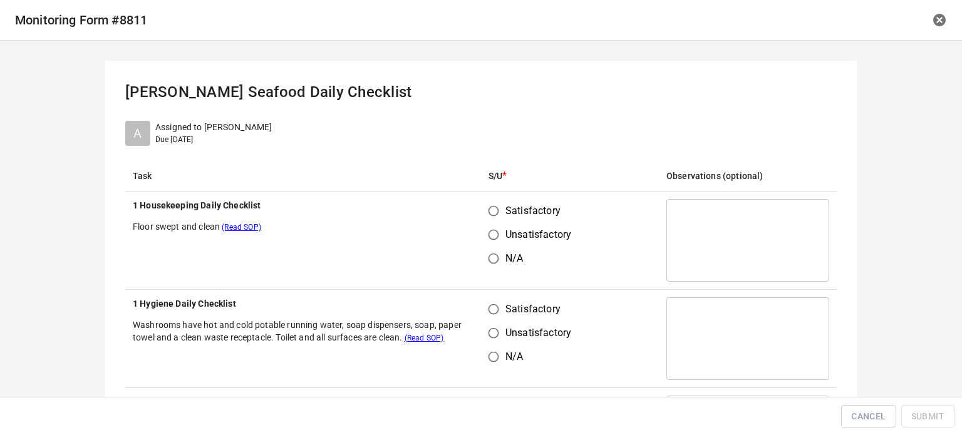
click at [486, 211] on input "Satisfactory" at bounding box center [494, 211] width 24 height 24
radio input "true"
drag, startPoint x: 490, startPoint y: 317, endPoint x: 487, endPoint y: 307, distance: 10.7
click at [487, 307] on input "Satisfactory" at bounding box center [494, 309] width 24 height 24
radio input "true"
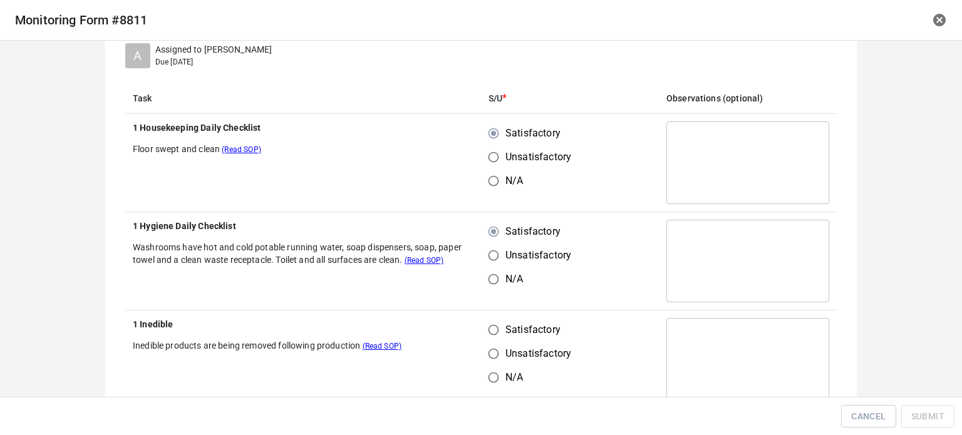
scroll to position [188, 0]
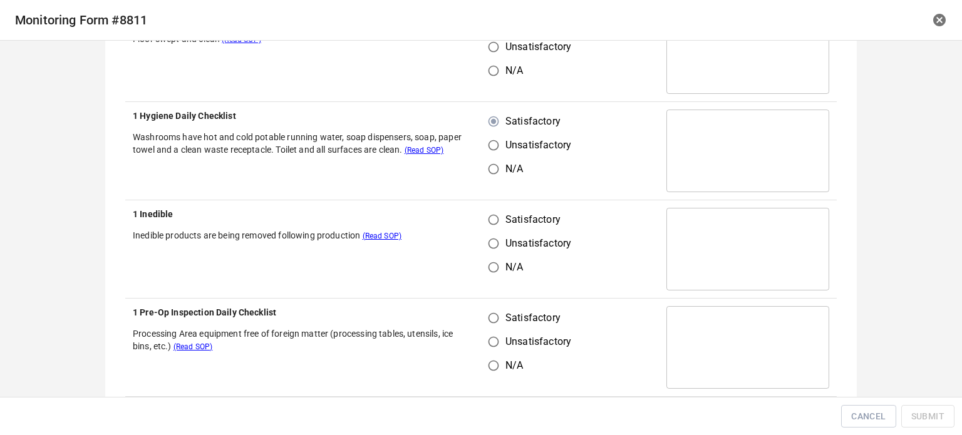
click at [484, 224] on input "Satisfactory" at bounding box center [494, 220] width 24 height 24
radio input "true"
drag, startPoint x: 489, startPoint y: 319, endPoint x: 499, endPoint y: 319, distance: 10.0
click at [493, 320] on input "Satisfactory" at bounding box center [494, 318] width 24 height 24
radio input "true"
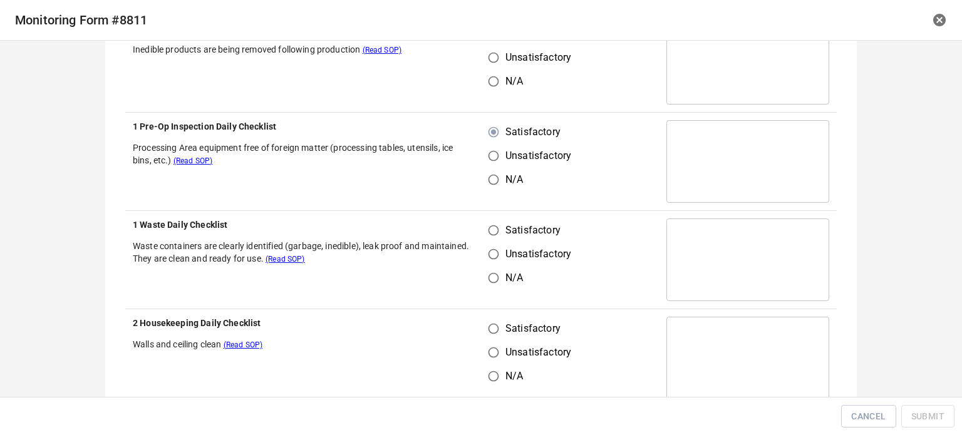
scroll to position [376, 0]
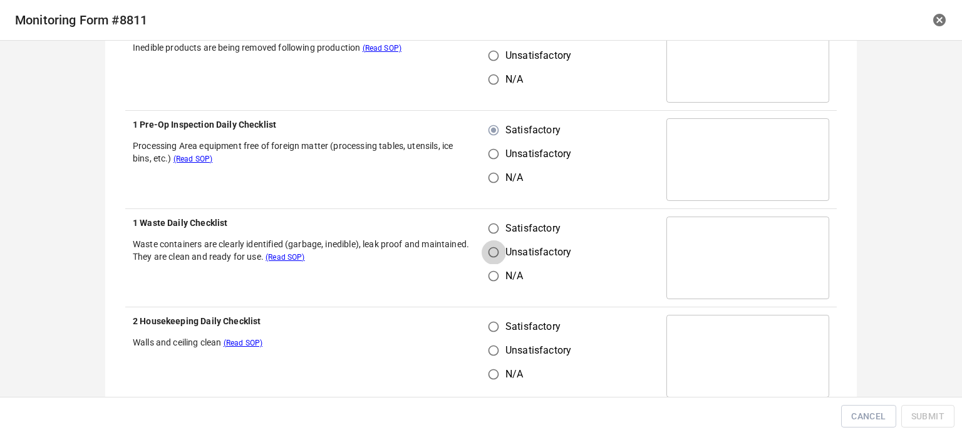
click at [492, 245] on input "Unsatisfactory" at bounding box center [494, 252] width 24 height 24
radio input "true"
drag, startPoint x: 487, startPoint y: 220, endPoint x: 489, endPoint y: 262, distance: 41.4
click at [491, 225] on input "Satisfactory" at bounding box center [494, 229] width 24 height 24
radio input "true"
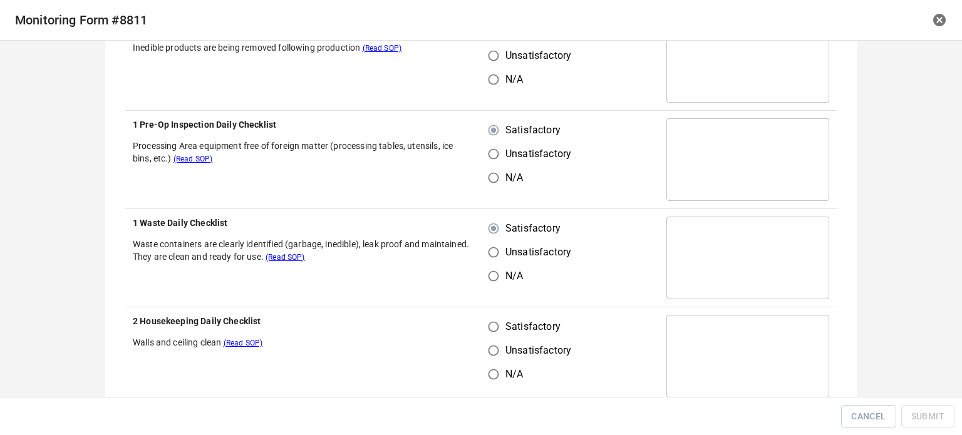
drag, startPoint x: 484, startPoint y: 330, endPoint x: 551, endPoint y: 282, distance: 82.2
click at [492, 330] on input "Satisfactory" at bounding box center [494, 327] width 24 height 24
radio input "true"
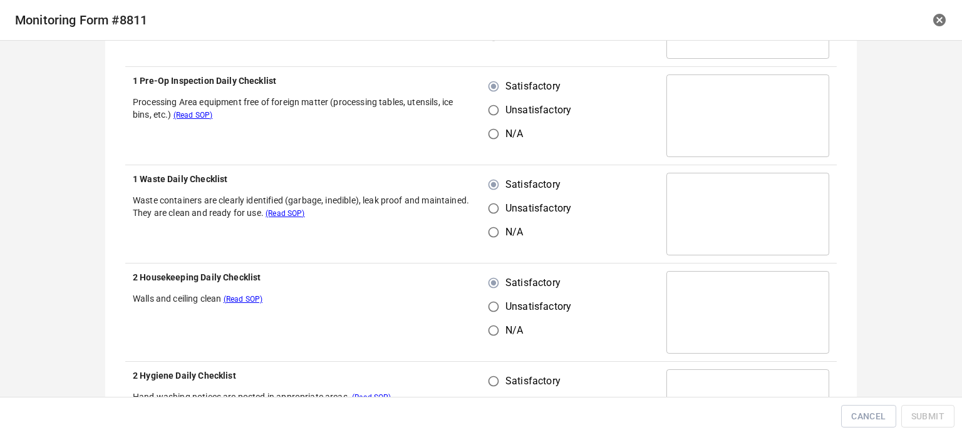
scroll to position [501, 0]
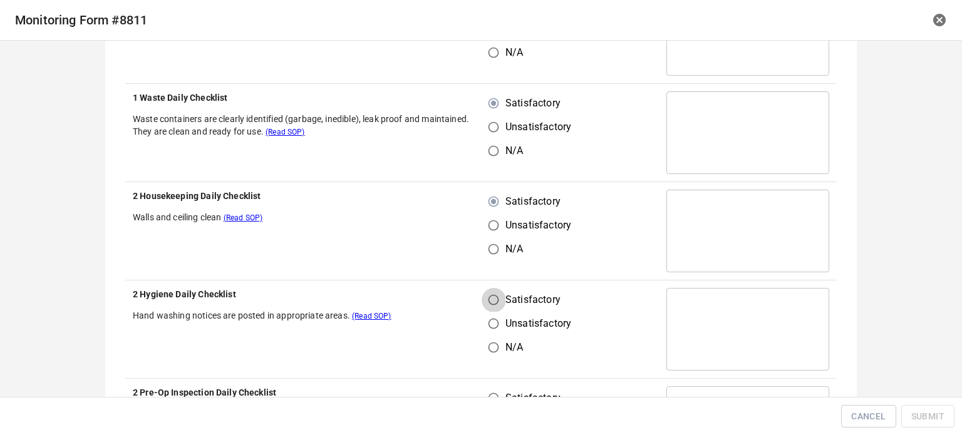
click at [490, 299] on input "Satisfactory" at bounding box center [494, 300] width 24 height 24
radio input "true"
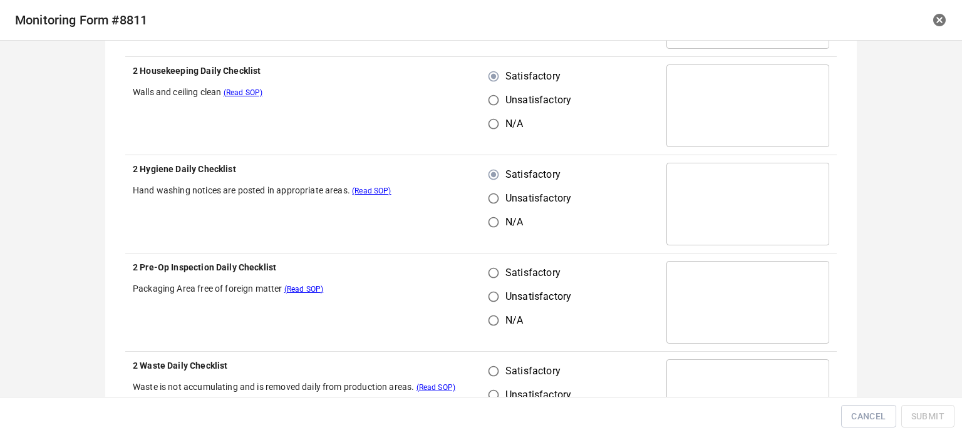
click at [489, 276] on input "Satisfactory" at bounding box center [494, 273] width 24 height 24
radio input "true"
drag, startPoint x: 486, startPoint y: 360, endPoint x: 496, endPoint y: 361, distance: 10.0
click at [492, 361] on input "Satisfactory" at bounding box center [494, 371] width 24 height 24
radio input "true"
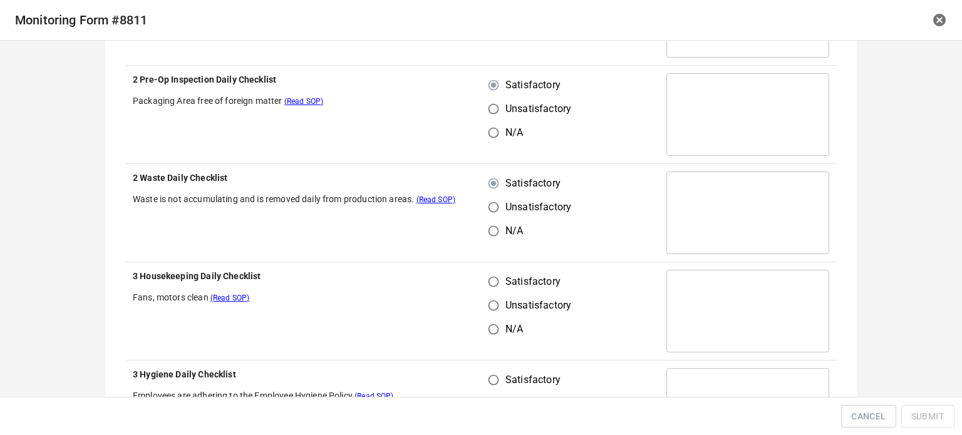
click at [496, 282] on input "Satisfactory" at bounding box center [494, 282] width 24 height 24
radio input "true"
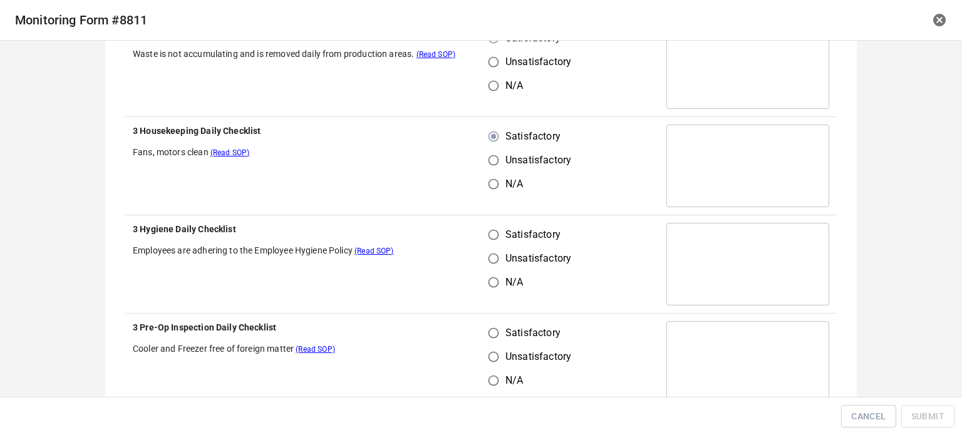
scroll to position [1002, 0]
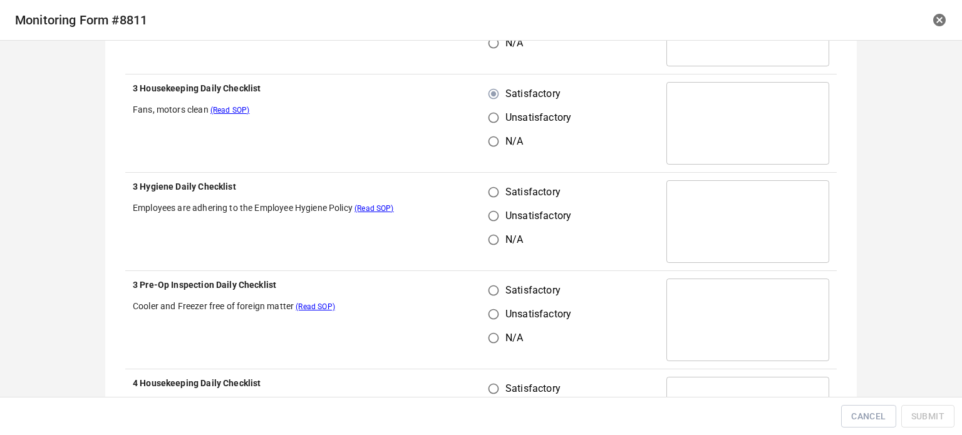
click at [493, 195] on input "Satisfactory" at bounding box center [494, 192] width 24 height 24
radio input "true"
click at [495, 294] on input "Satisfactory" at bounding box center [494, 291] width 24 height 24
radio input "true"
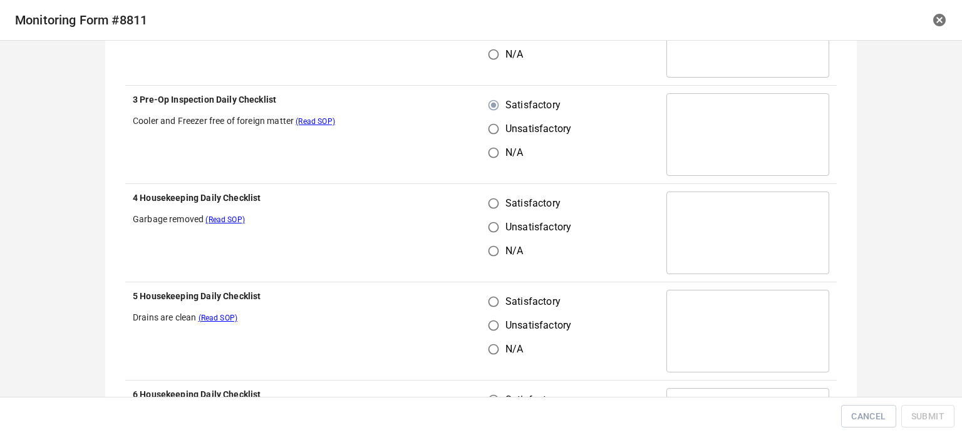
scroll to position [1190, 0]
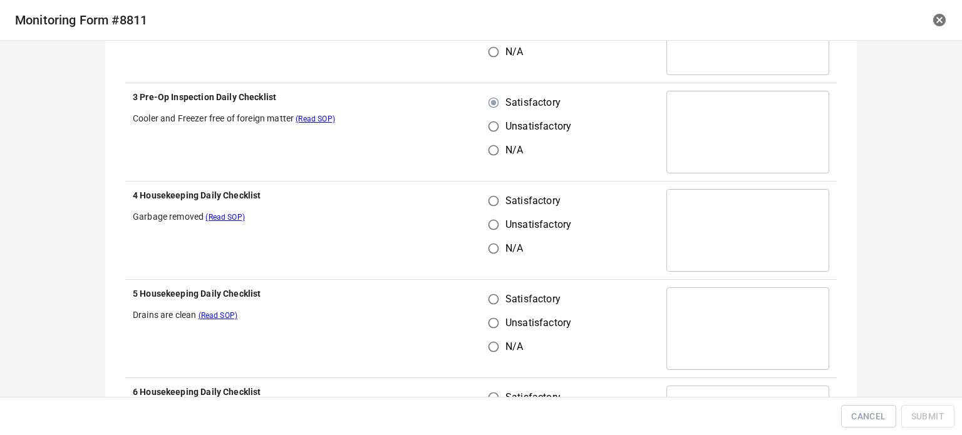
drag, startPoint x: 497, startPoint y: 195, endPoint x: 491, endPoint y: 252, distance: 57.9
click at [497, 200] on input "Satisfactory" at bounding box center [494, 201] width 24 height 24
radio input "true"
drag, startPoint x: 492, startPoint y: 307, endPoint x: 516, endPoint y: 281, distance: 35.5
click at [492, 307] on input "Satisfactory" at bounding box center [494, 299] width 24 height 24
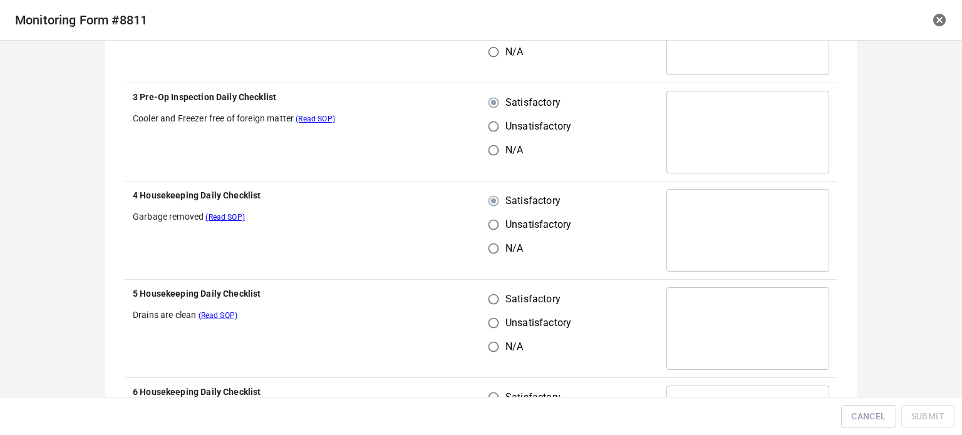
radio input "true"
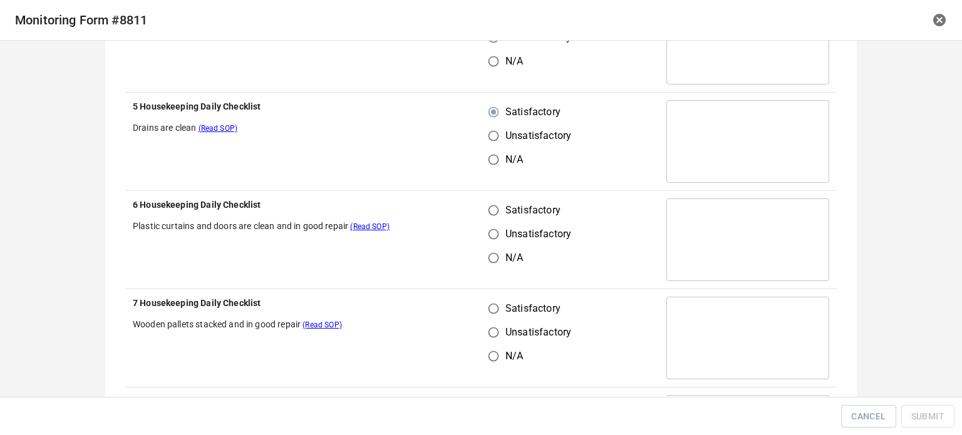
scroll to position [1378, 0]
click at [491, 217] on input "Satisfactory" at bounding box center [494, 210] width 24 height 24
radio input "true"
click at [493, 316] on input "Satisfactory" at bounding box center [494, 308] width 24 height 24
radio input "true"
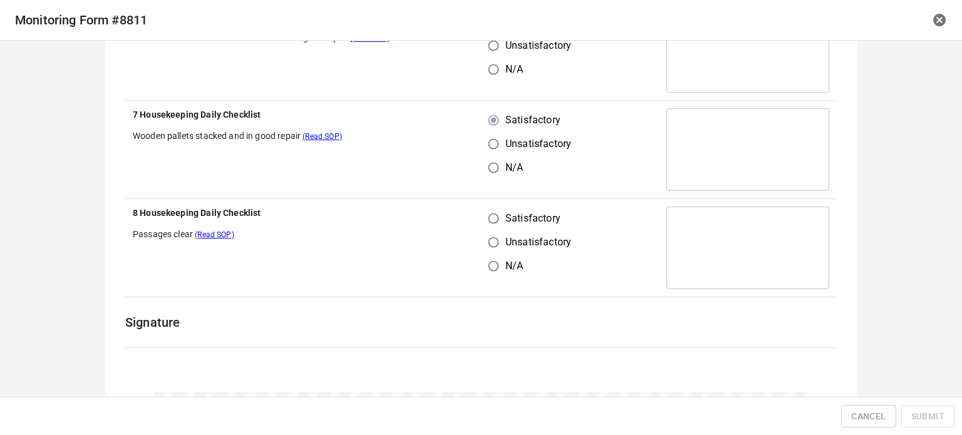
click at [491, 210] on input "Satisfactory" at bounding box center [494, 219] width 24 height 24
radio input "true"
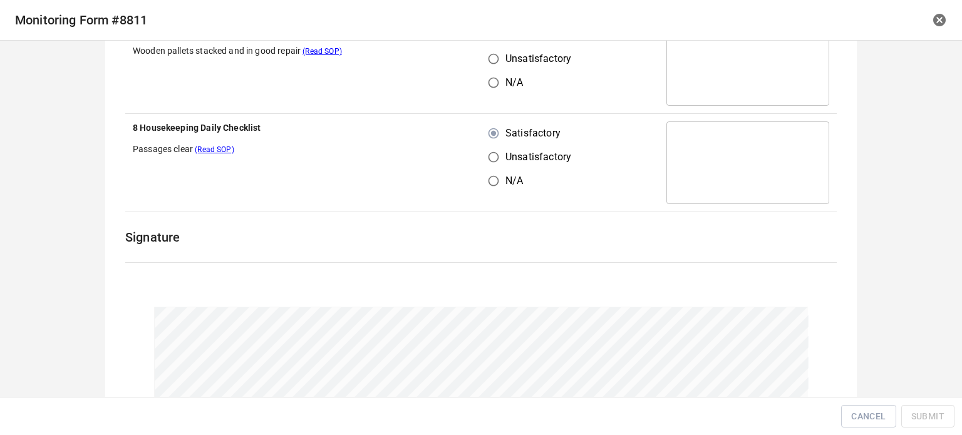
scroll to position [1761, 0]
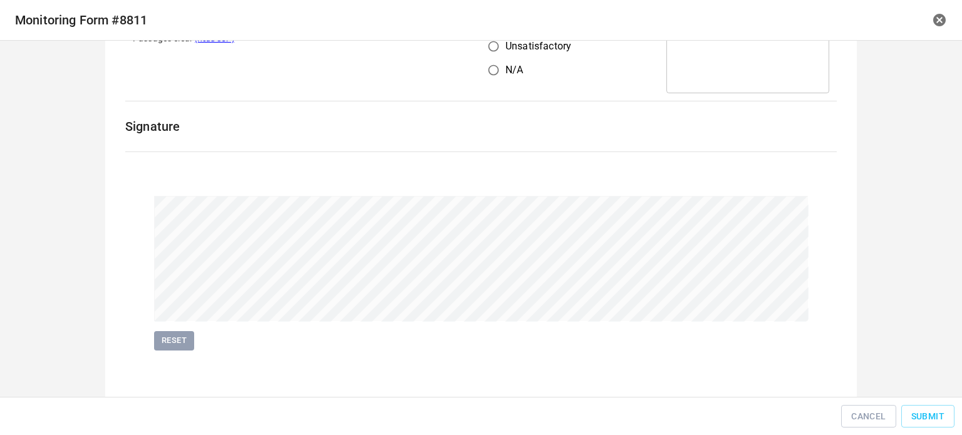
click at [897, 413] on div "Cancel Submit" at bounding box center [481, 417] width 952 height 28
click at [913, 414] on span "Submit" at bounding box center [927, 417] width 33 height 16
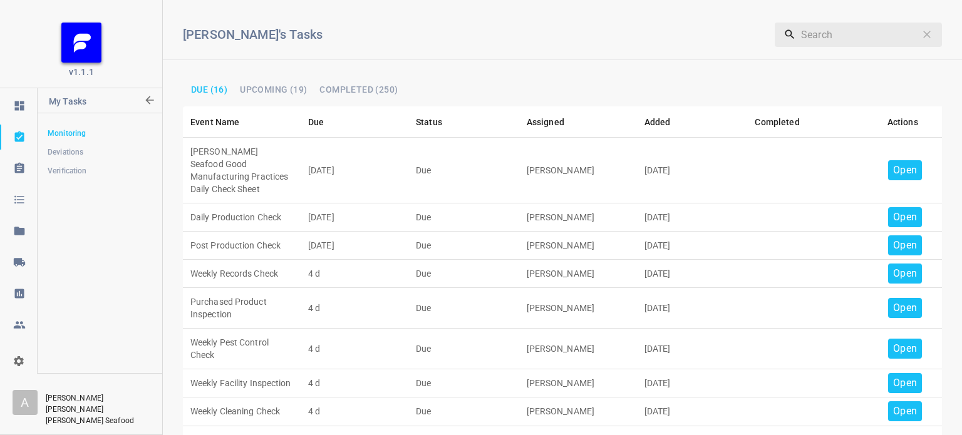
click at [893, 163] on p "Open" at bounding box center [905, 170] width 24 height 15
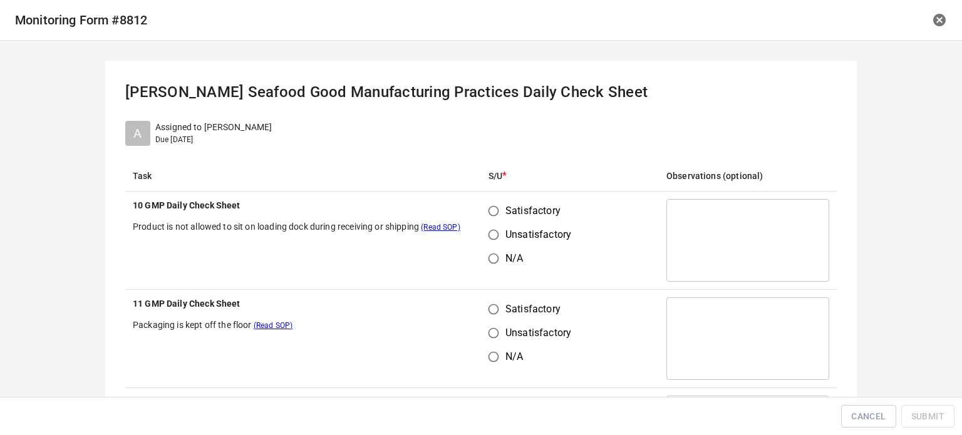
click at [492, 218] on input "Satisfactory" at bounding box center [494, 211] width 24 height 24
radio input "true"
click at [496, 300] on input "Satisfactory" at bounding box center [494, 309] width 24 height 24
radio input "true"
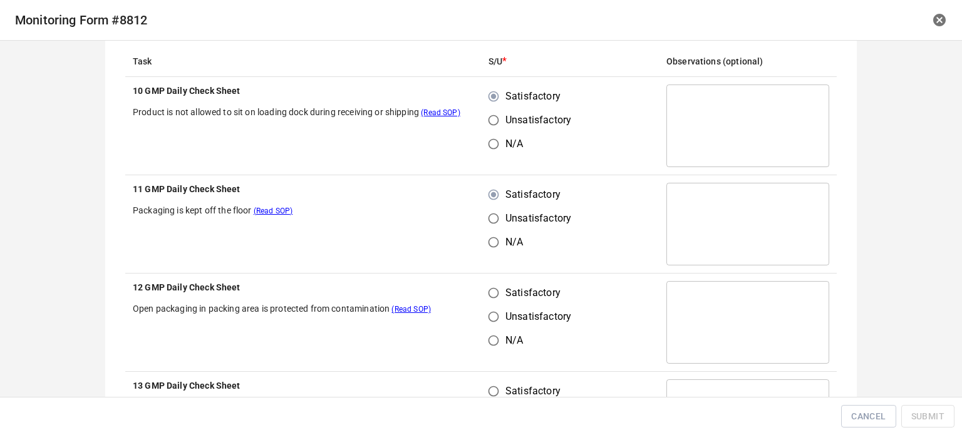
scroll to position [188, 0]
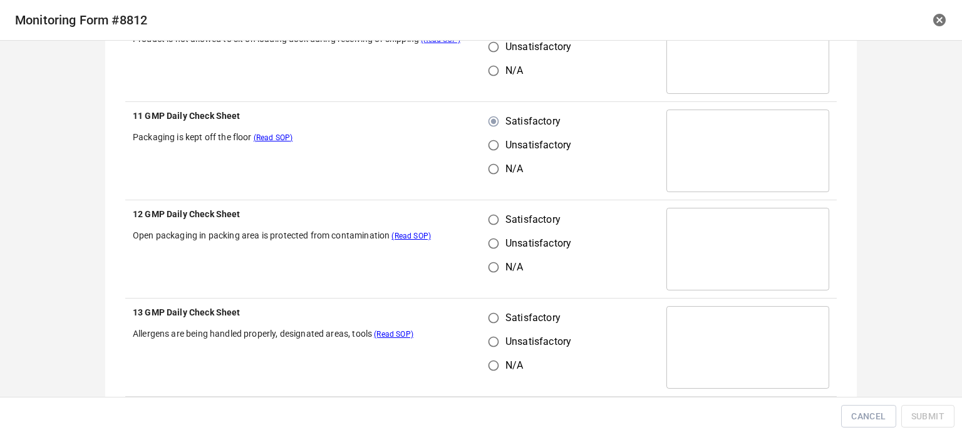
click at [497, 214] on input "Satisfactory" at bounding box center [494, 220] width 24 height 24
radio input "true"
drag, startPoint x: 488, startPoint y: 314, endPoint x: 496, endPoint y: 317, distance: 7.9
click at [491, 315] on input "Satisfactory" at bounding box center [494, 318] width 24 height 24
radio input "true"
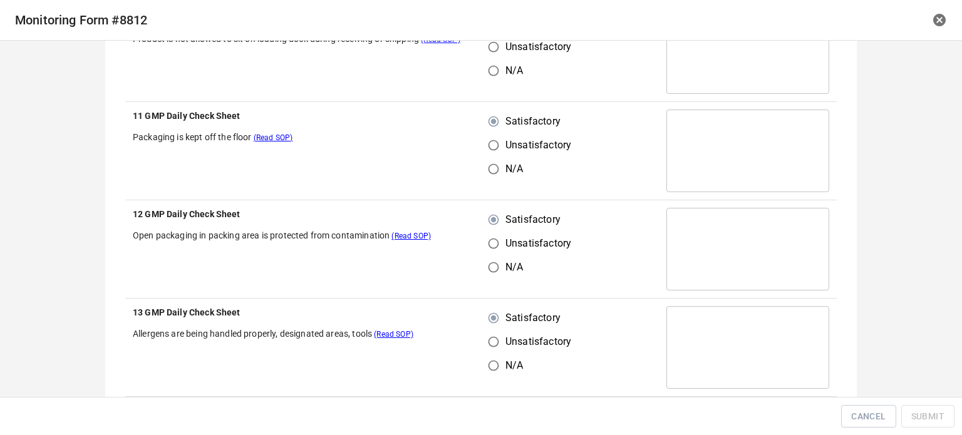
scroll to position [376, 0]
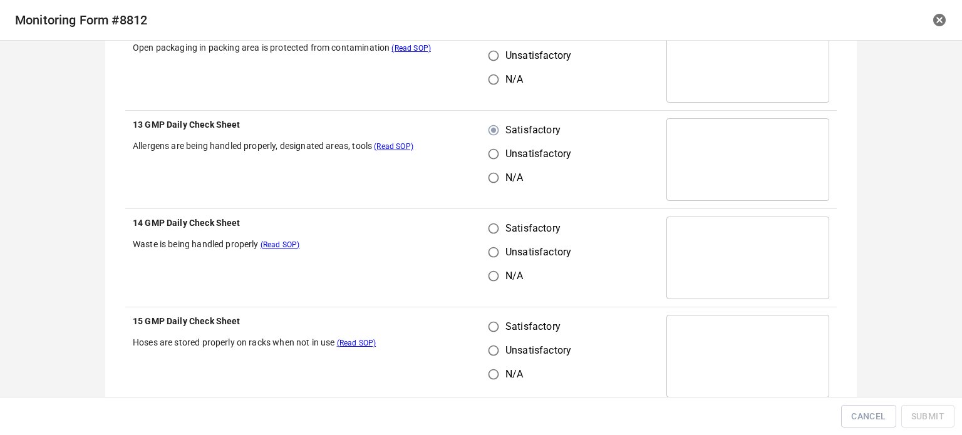
drag, startPoint x: 486, startPoint y: 222, endPoint x: 496, endPoint y: 287, distance: 66.5
click at [490, 231] on input "Satisfactory" at bounding box center [494, 229] width 24 height 24
radio input "true"
drag, startPoint x: 490, startPoint y: 322, endPoint x: 550, endPoint y: 276, distance: 75.8
click at [505, 326] on label "Satisfactory" at bounding box center [527, 327] width 90 height 24
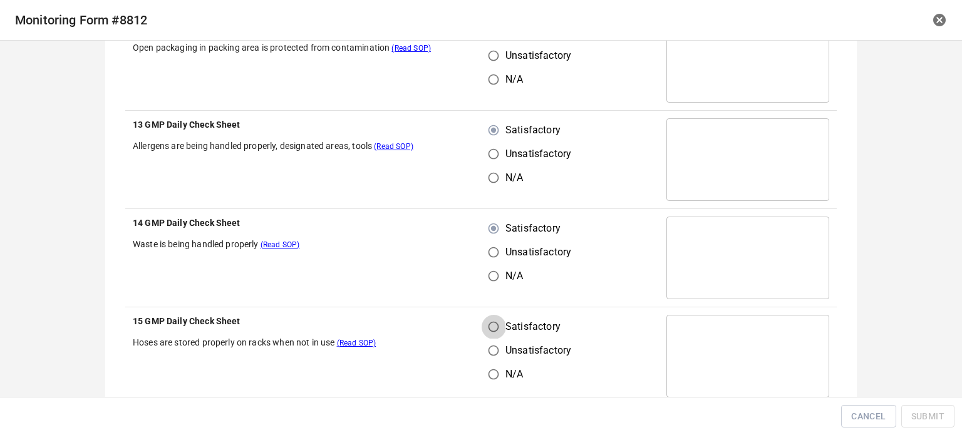
click at [505, 326] on input "Satisfactory" at bounding box center [494, 327] width 24 height 24
radio input "true"
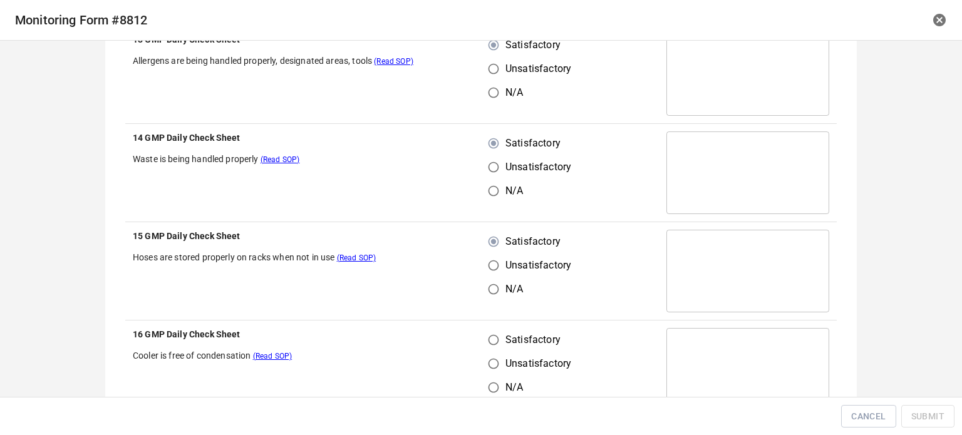
scroll to position [564, 0]
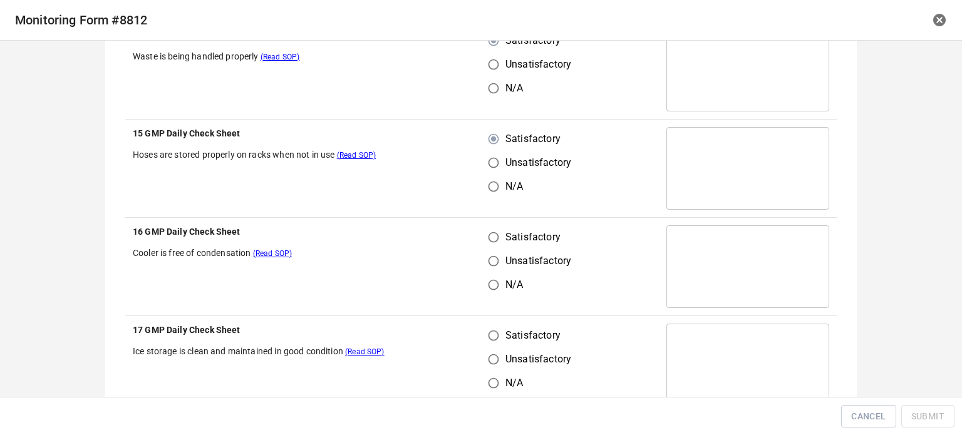
drag, startPoint x: 495, startPoint y: 238, endPoint x: 494, endPoint y: 287, distance: 48.9
click at [495, 239] on input "Satisfactory" at bounding box center [494, 237] width 24 height 24
radio input "true"
drag, startPoint x: 488, startPoint y: 330, endPoint x: 522, endPoint y: 338, distance: 34.2
click at [495, 340] on input "Satisfactory" at bounding box center [494, 336] width 24 height 24
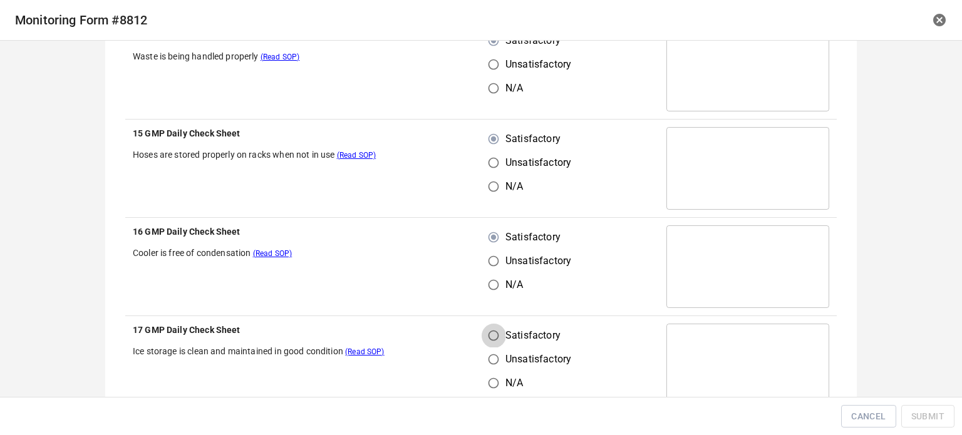
radio input "true"
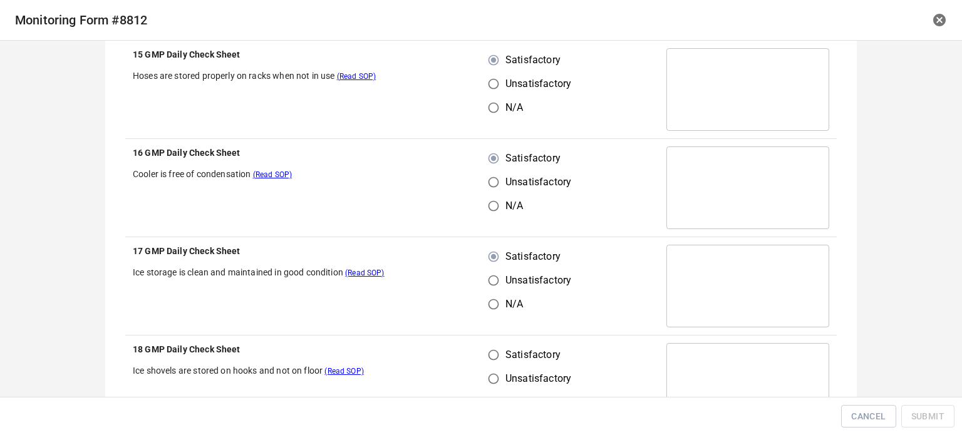
scroll to position [751, 0]
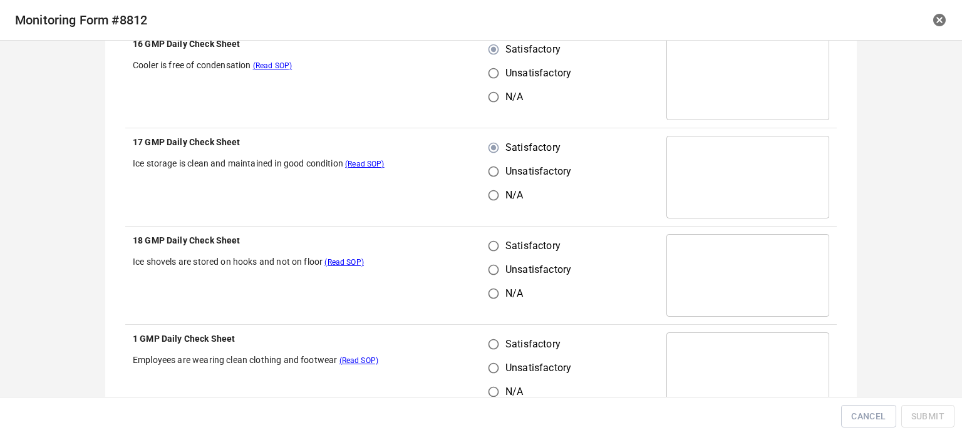
click at [489, 247] on input "Satisfactory" at bounding box center [494, 246] width 24 height 24
radio input "true"
drag, startPoint x: 494, startPoint y: 345, endPoint x: 556, endPoint y: 290, distance: 82.9
click at [496, 349] on input "Satisfactory" at bounding box center [494, 345] width 24 height 24
radio input "true"
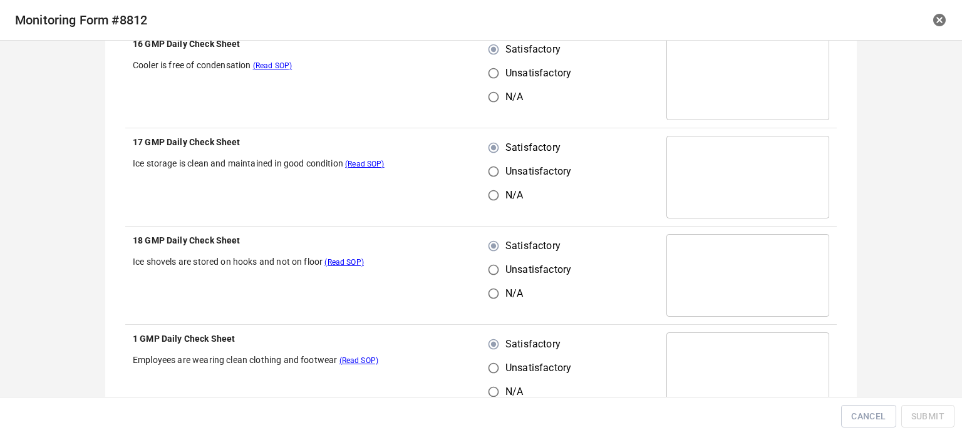
scroll to position [939, 0]
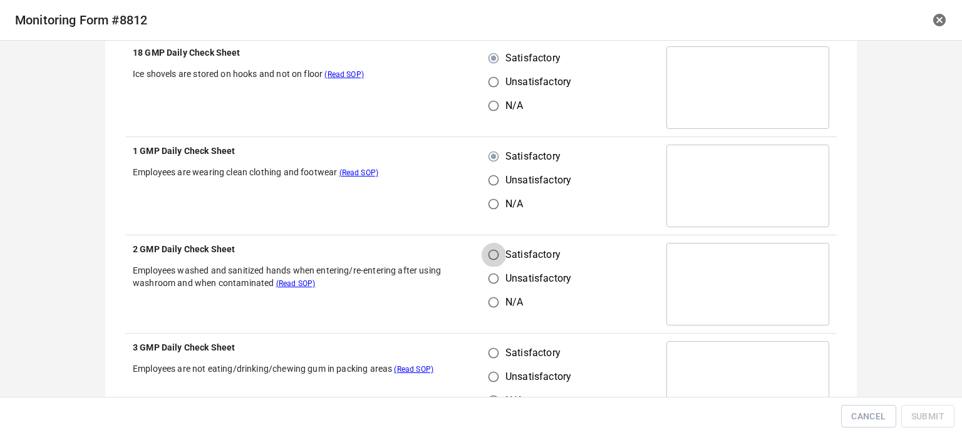
drag, startPoint x: 492, startPoint y: 251, endPoint x: 490, endPoint y: 290, distance: 38.9
click at [491, 254] on input "Satisfactory" at bounding box center [494, 255] width 24 height 24
radio input "true"
click at [486, 349] on input "Satisfactory" at bounding box center [494, 353] width 24 height 24
radio input "true"
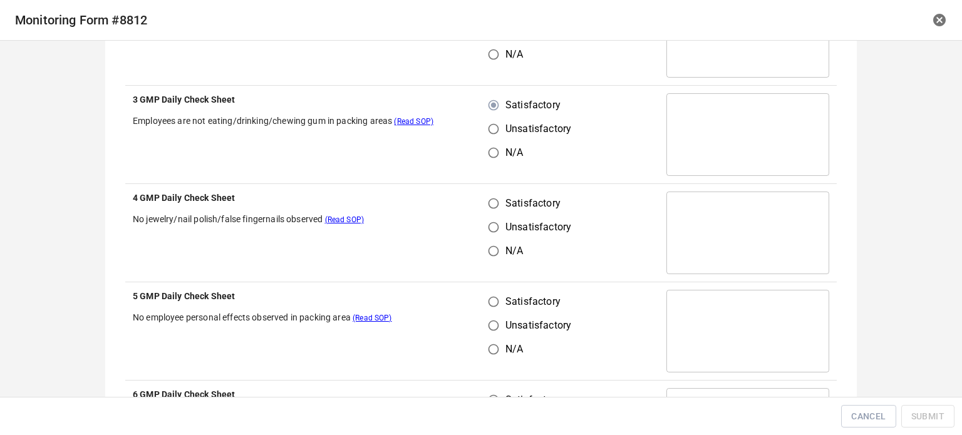
scroll to position [1190, 0]
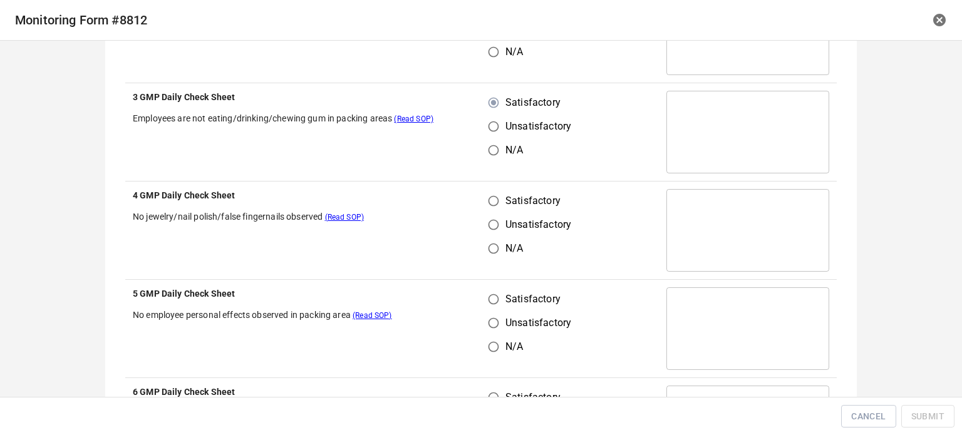
click at [492, 189] on input "Satisfactory" at bounding box center [494, 201] width 24 height 24
radio input "true"
click at [490, 311] on input "Unsatisfactory" at bounding box center [494, 323] width 24 height 24
radio input "true"
click at [496, 301] on input "Satisfactory" at bounding box center [494, 299] width 24 height 24
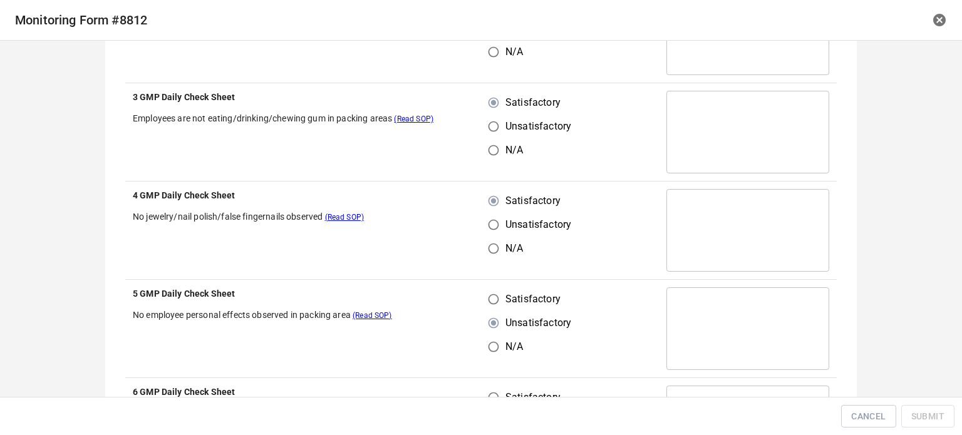
radio input "true"
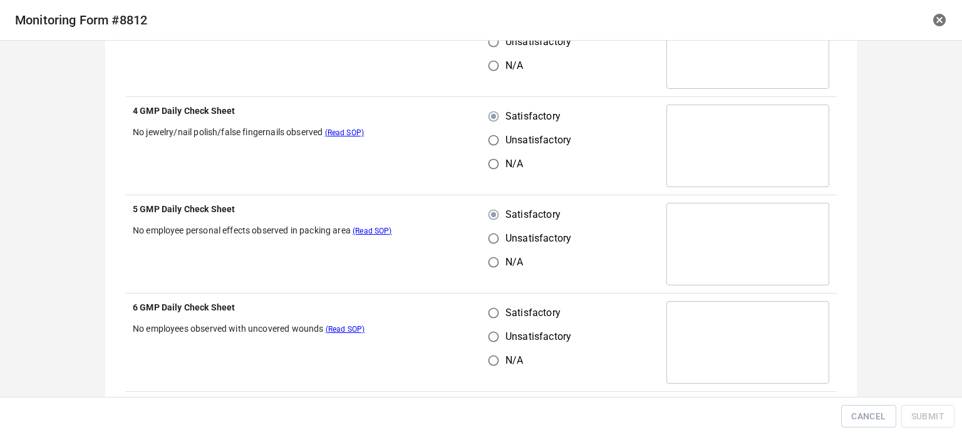
scroll to position [1378, 0]
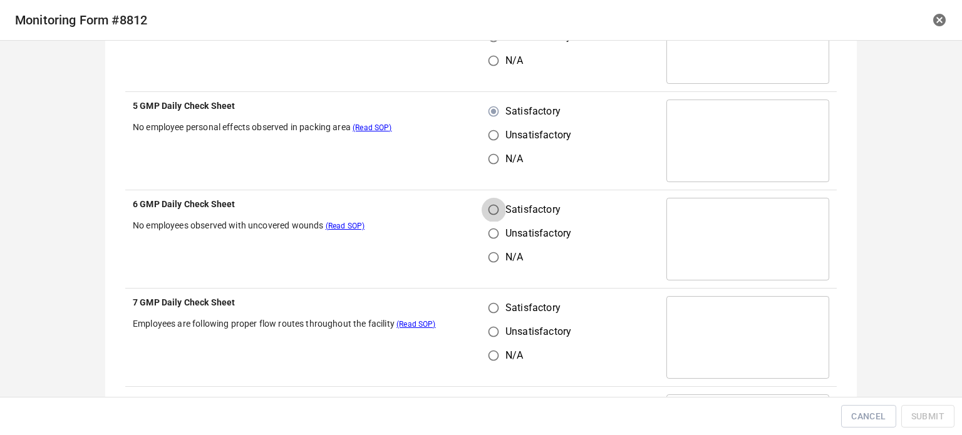
drag, startPoint x: 492, startPoint y: 200, endPoint x: 498, endPoint y: 267, distance: 67.2
click at [495, 215] on input "Satisfactory" at bounding box center [494, 210] width 24 height 24
radio input "true"
click at [493, 310] on input "Satisfactory" at bounding box center [494, 308] width 24 height 24
radio input "true"
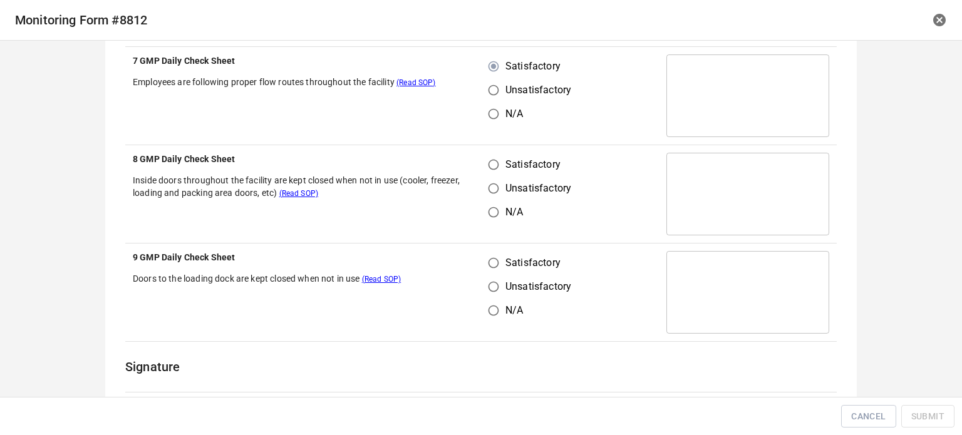
scroll to position [1628, 0]
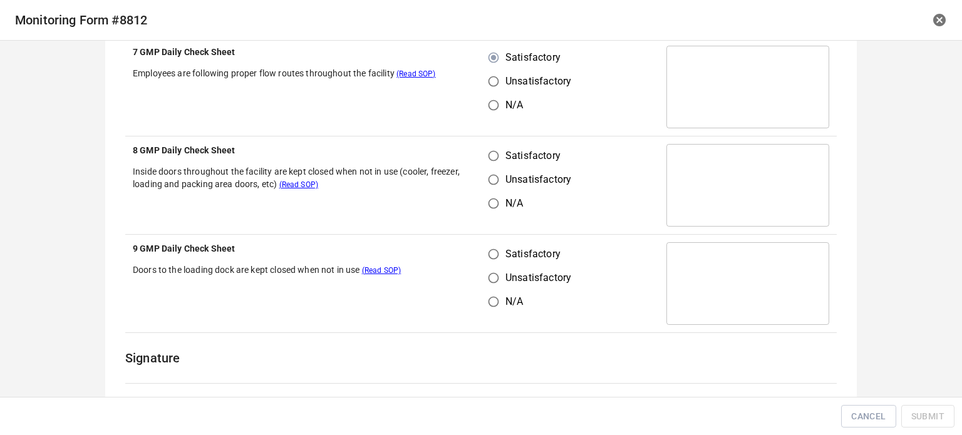
drag, startPoint x: 486, startPoint y: 151, endPoint x: 503, endPoint y: 230, distance: 80.7
click at [487, 151] on input "Satisfactory" at bounding box center [494, 156] width 24 height 24
radio input "true"
click at [500, 257] on input "Satisfactory" at bounding box center [494, 254] width 24 height 24
radio input "true"
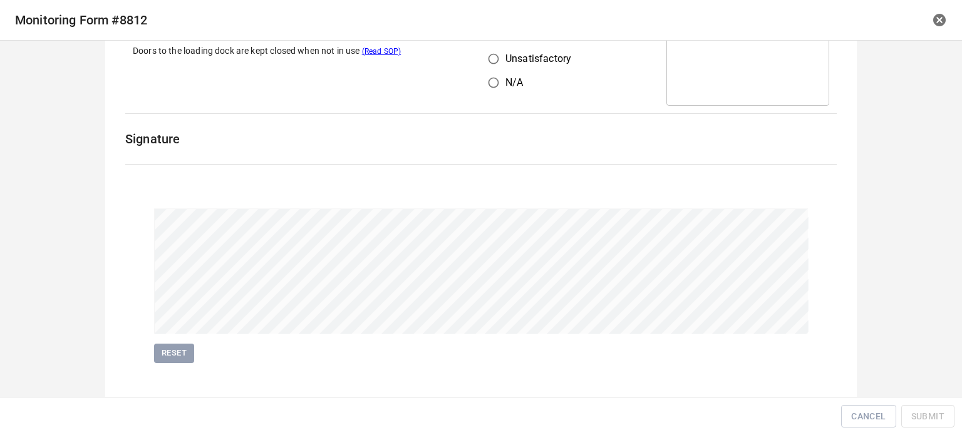
scroll to position [1860, 0]
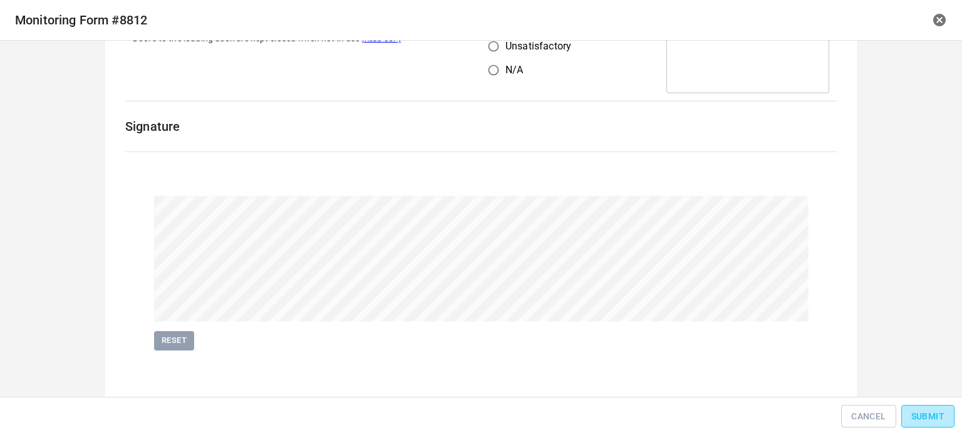
click at [921, 423] on span "Submit" at bounding box center [927, 417] width 33 height 16
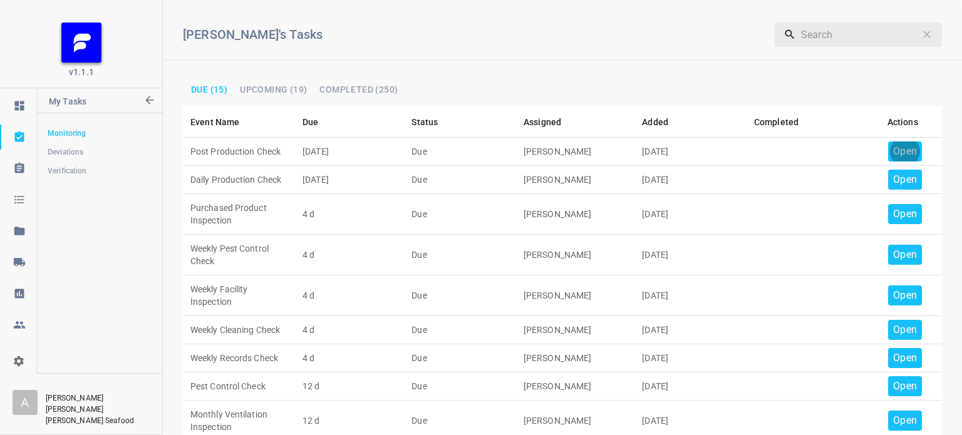
click at [897, 152] on p "Open" at bounding box center [905, 151] width 24 height 15
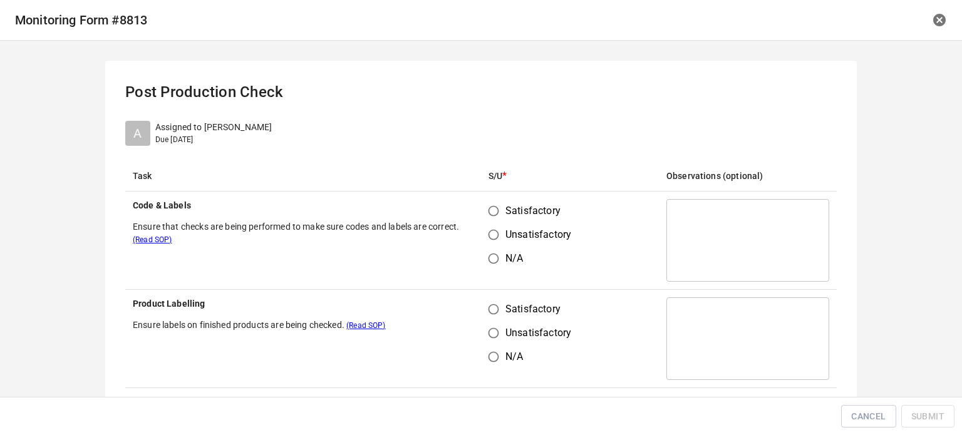
click at [492, 212] on input "Satisfactory" at bounding box center [494, 211] width 24 height 24
radio input "true"
drag, startPoint x: 495, startPoint y: 317, endPoint x: 522, endPoint y: 297, distance: 33.6
click at [497, 317] on input "Satisfactory" at bounding box center [494, 309] width 24 height 24
radio input "true"
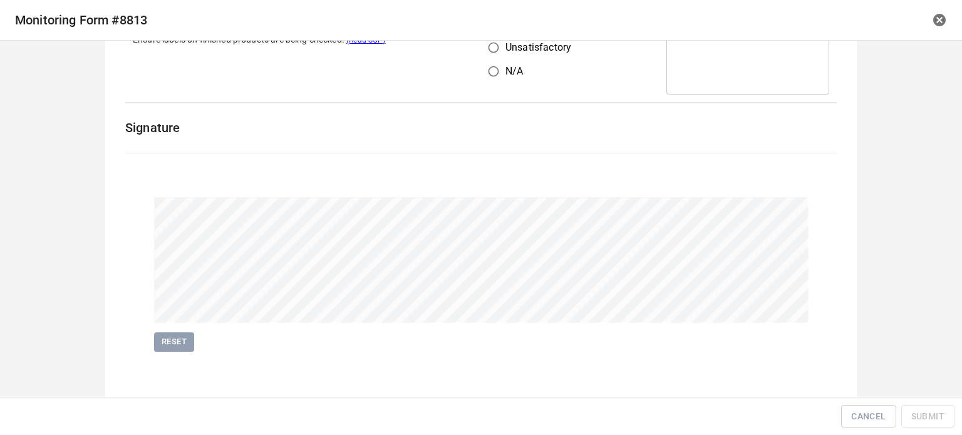
scroll to position [289, 0]
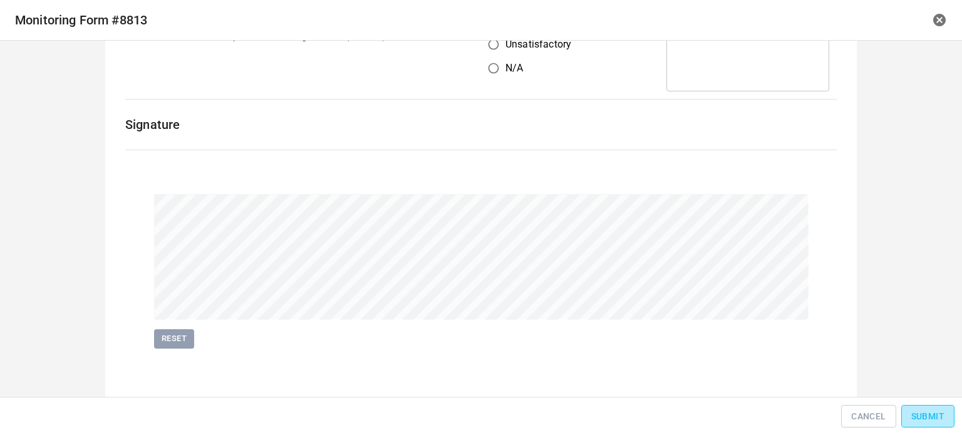
click at [925, 424] on button "Submit" at bounding box center [927, 416] width 53 height 23
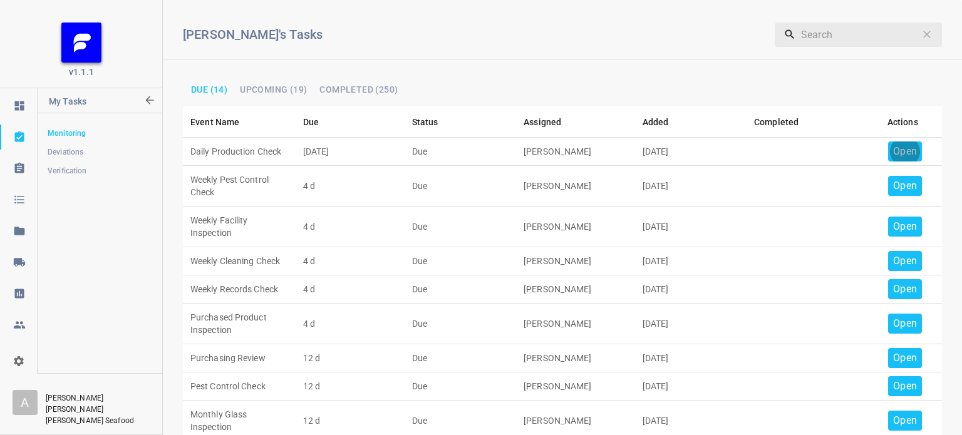
click at [902, 147] on p "Open" at bounding box center [905, 151] width 24 height 15
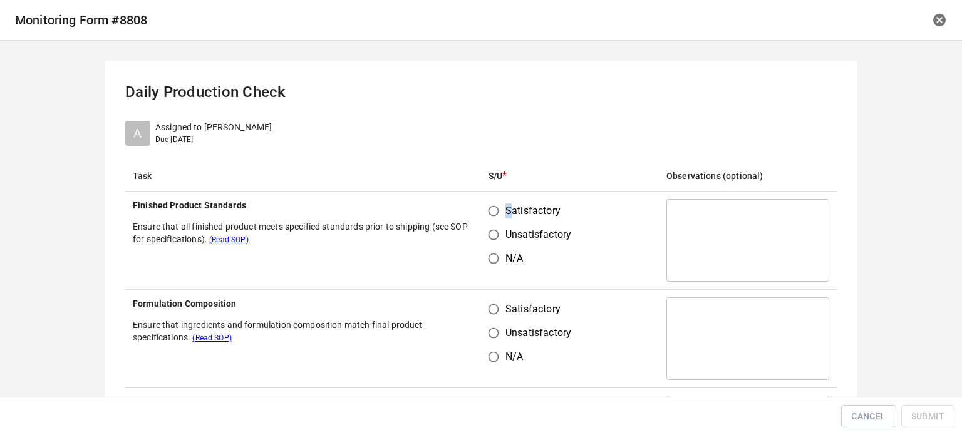
drag, startPoint x: 503, startPoint y: 217, endPoint x: 503, endPoint y: 257, distance: 39.5
click at [505, 217] on span "Satisfactory" at bounding box center [532, 211] width 55 height 15
click at [497, 299] on input "Satisfactory" at bounding box center [494, 309] width 24 height 24
radio input "true"
click at [486, 205] on input "Satisfactory" at bounding box center [494, 211] width 24 height 24
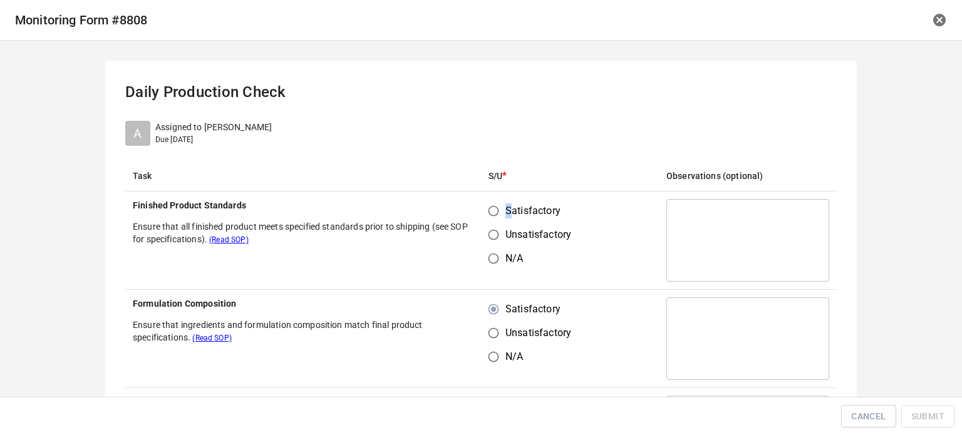
radio input "true"
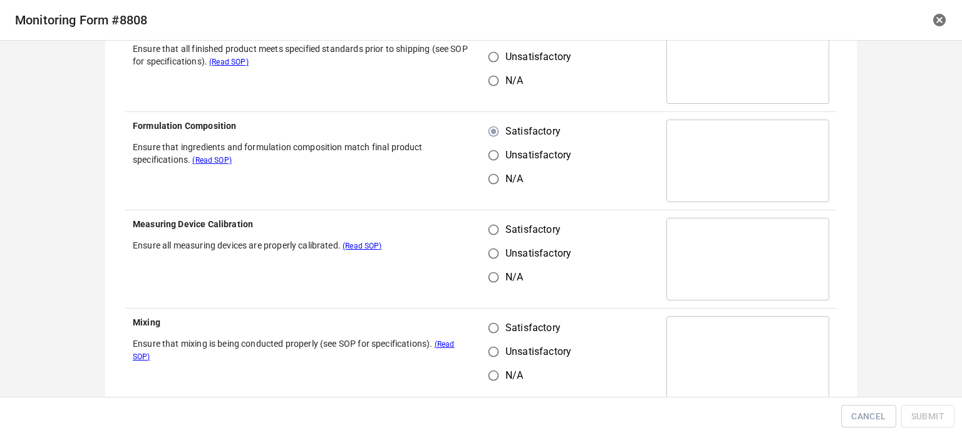
scroll to position [188, 0]
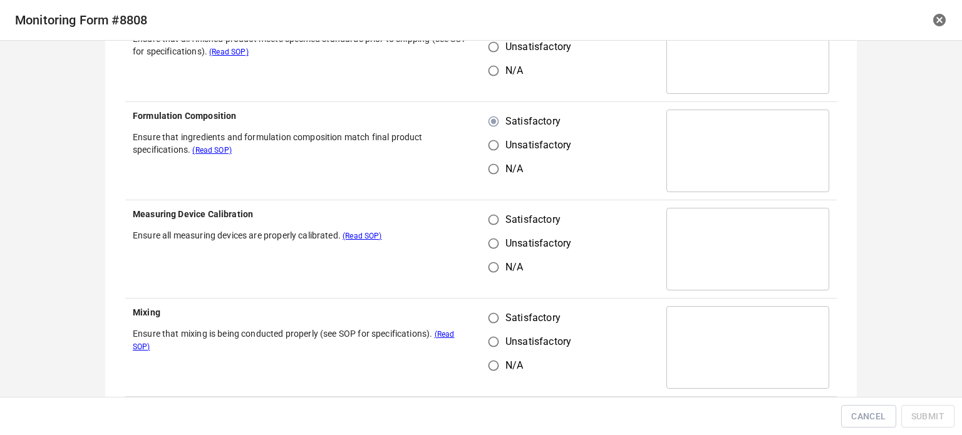
click at [590, 219] on td "Satisfactory Unsatisfactory N/A" at bounding box center [570, 249] width 178 height 98
click at [506, 225] on span "Satisfactory" at bounding box center [532, 219] width 55 height 15
click at [505, 225] on input "Satisfactory" at bounding box center [494, 220] width 24 height 24
radio input "true"
drag, startPoint x: 496, startPoint y: 313, endPoint x: 537, endPoint y: 316, distance: 40.8
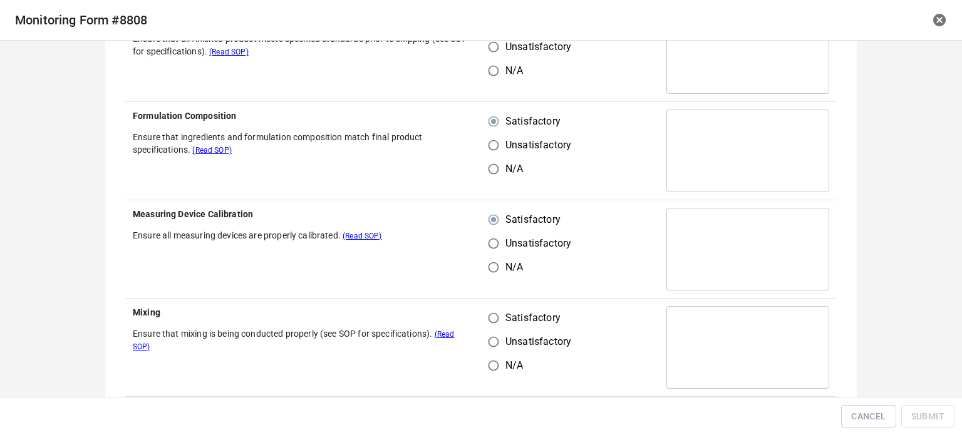
click at [498, 318] on input "Satisfactory" at bounding box center [494, 318] width 24 height 24
radio input "true"
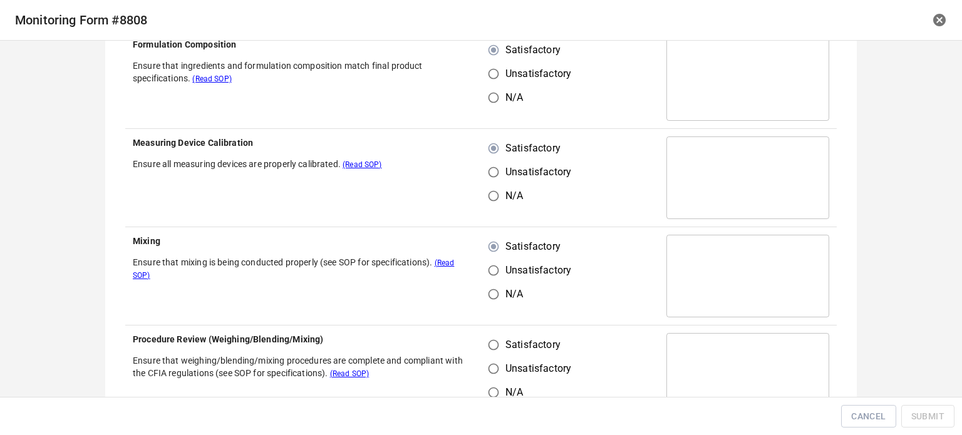
scroll to position [313, 0]
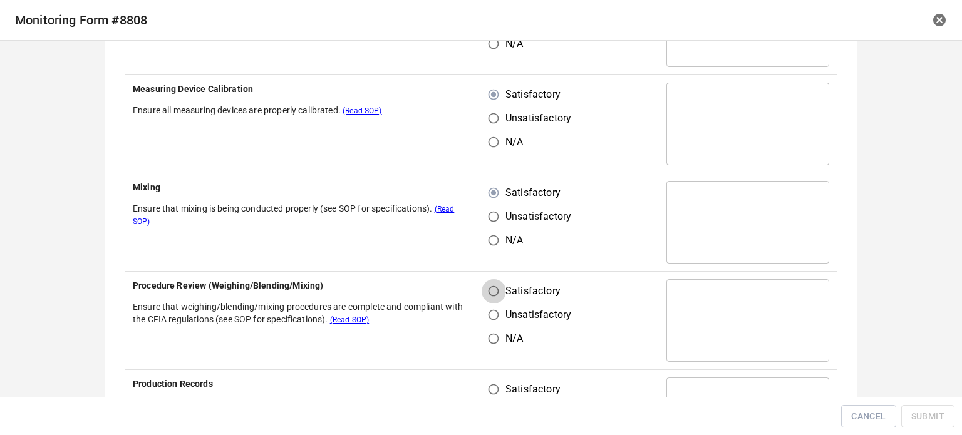
drag, startPoint x: 488, startPoint y: 294, endPoint x: 493, endPoint y: 346, distance: 51.6
click at [490, 297] on input "Satisfactory" at bounding box center [494, 291] width 24 height 24
radio input "true"
click at [487, 389] on input "Satisfactory" at bounding box center [494, 390] width 24 height 24
radio input "true"
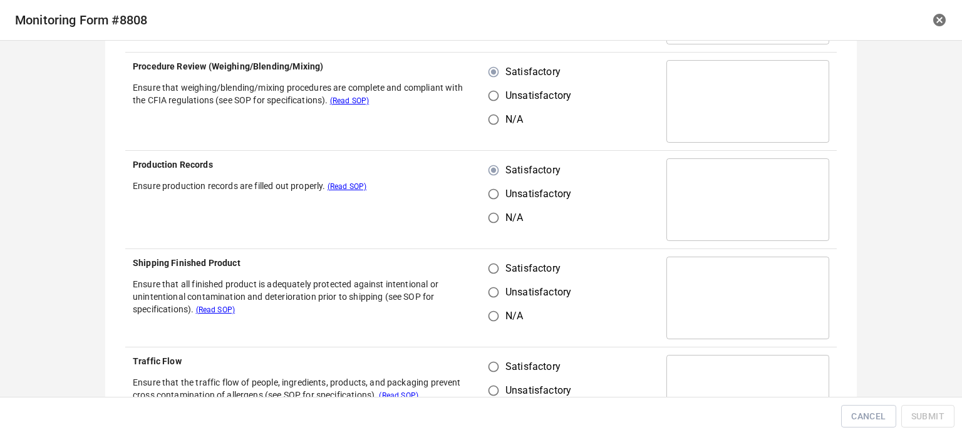
scroll to position [564, 0]
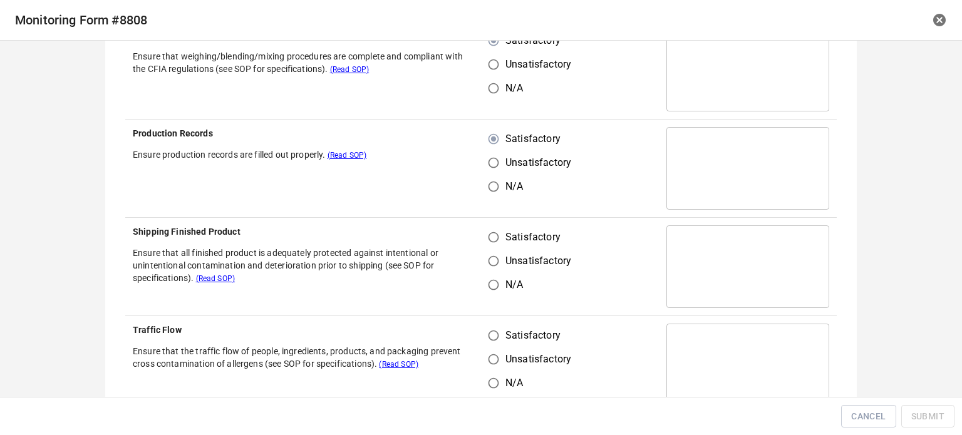
drag, startPoint x: 488, startPoint y: 237, endPoint x: 484, endPoint y: 305, distance: 68.4
click at [488, 237] on input "Satisfactory" at bounding box center [494, 237] width 24 height 24
radio input "true"
drag, startPoint x: 482, startPoint y: 342, endPoint x: 487, endPoint y: 345, distance: 6.4
click at [487, 345] on input "Satisfactory" at bounding box center [494, 336] width 24 height 24
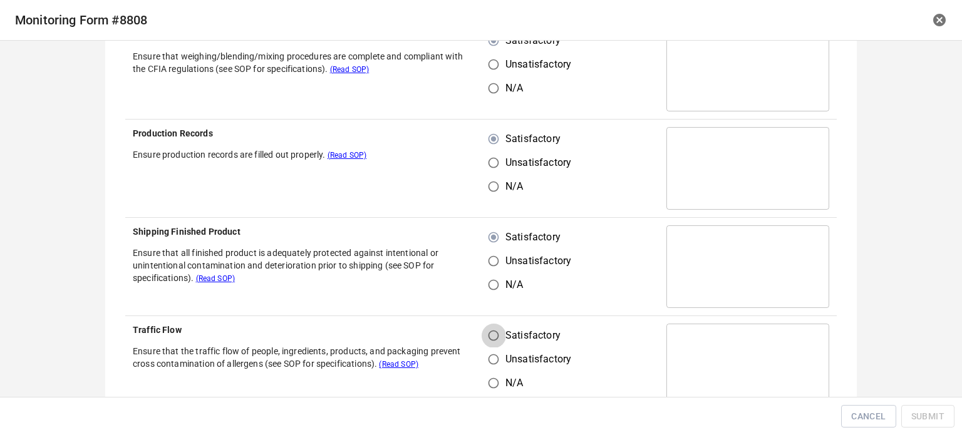
radio input "true"
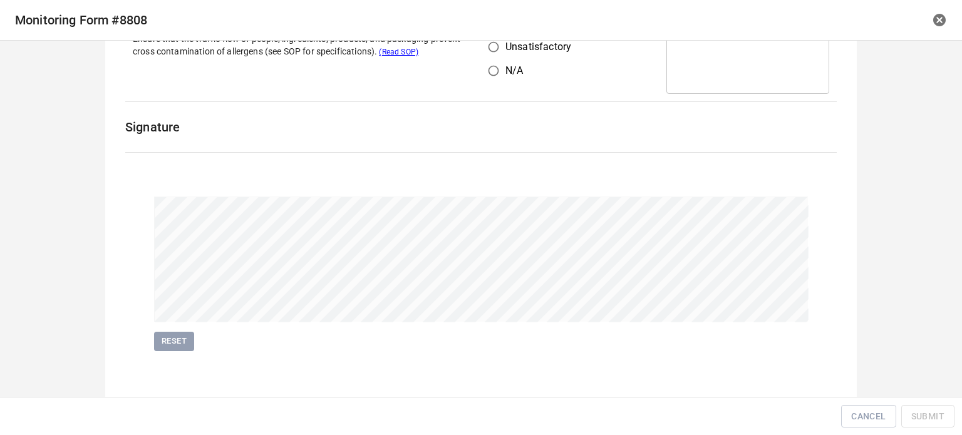
scroll to position [878, 0]
click at [644, 259] on div "Reset" at bounding box center [481, 271] width 726 height 227
drag, startPoint x: 177, startPoint y: 342, endPoint x: 258, endPoint y: 329, distance: 82.4
click at [184, 340] on button "Reset" at bounding box center [174, 339] width 40 height 19
click at [938, 416] on span "Submit" at bounding box center [927, 417] width 33 height 16
